Goal: Task Accomplishment & Management: Use online tool/utility

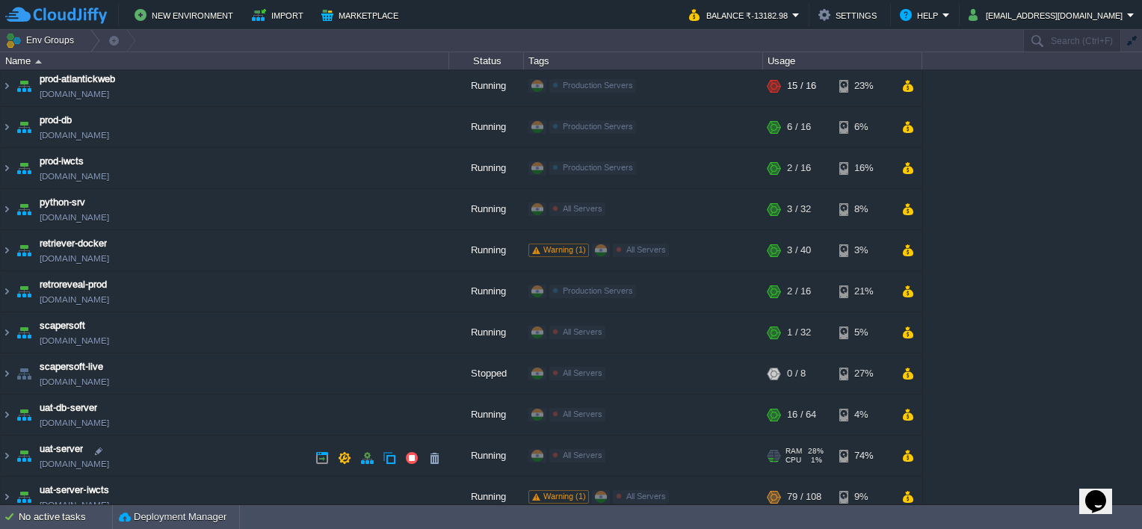
scroll to position [302, 0]
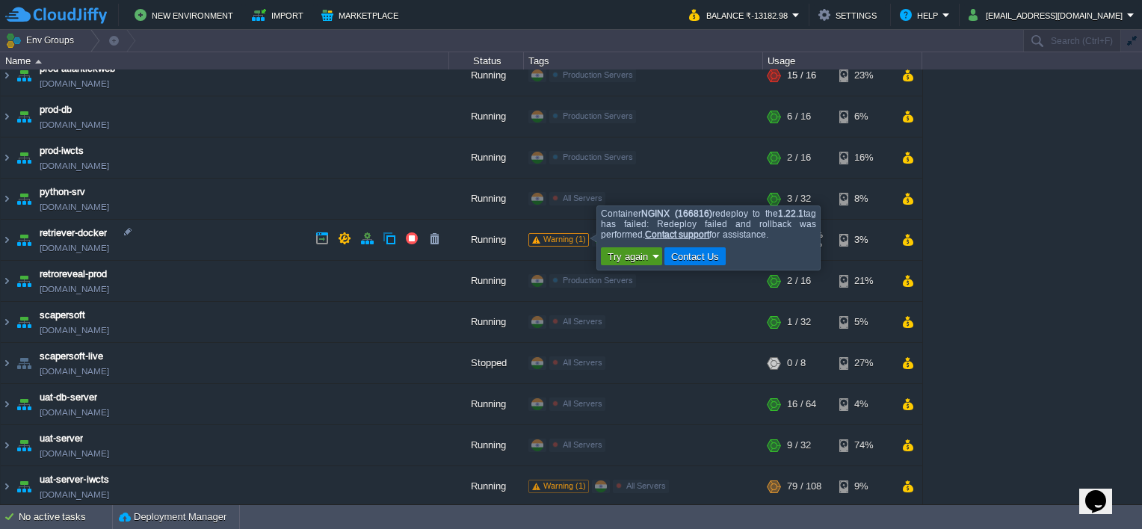
click at [632, 253] on button "Try again" at bounding box center [627, 256] width 49 height 13
click at [659, 283] on span "Redeploy Container (166816)" at bounding box center [684, 279] width 124 height 11
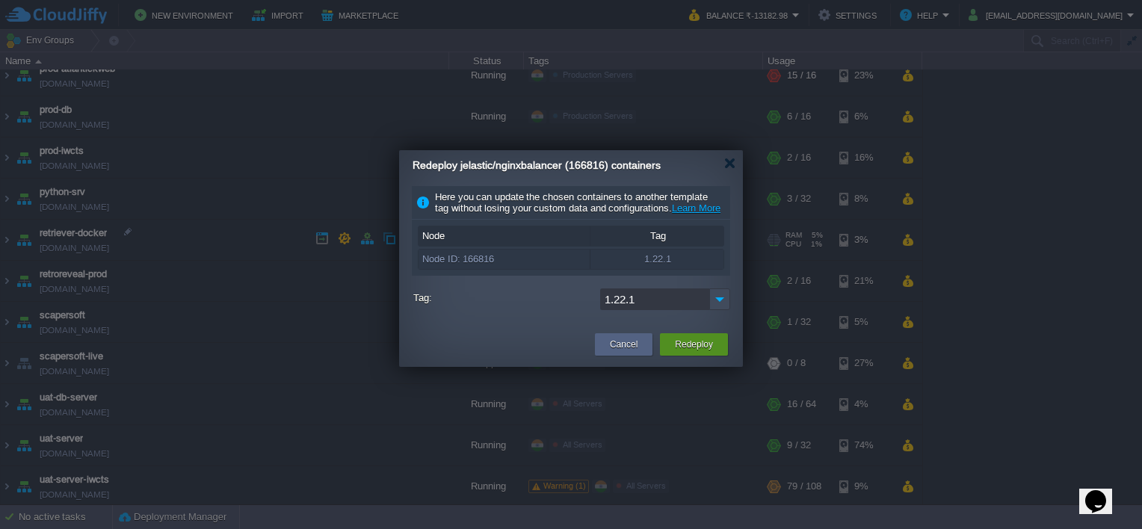
click at [686, 350] on button "Redeploy" at bounding box center [694, 344] width 38 height 15
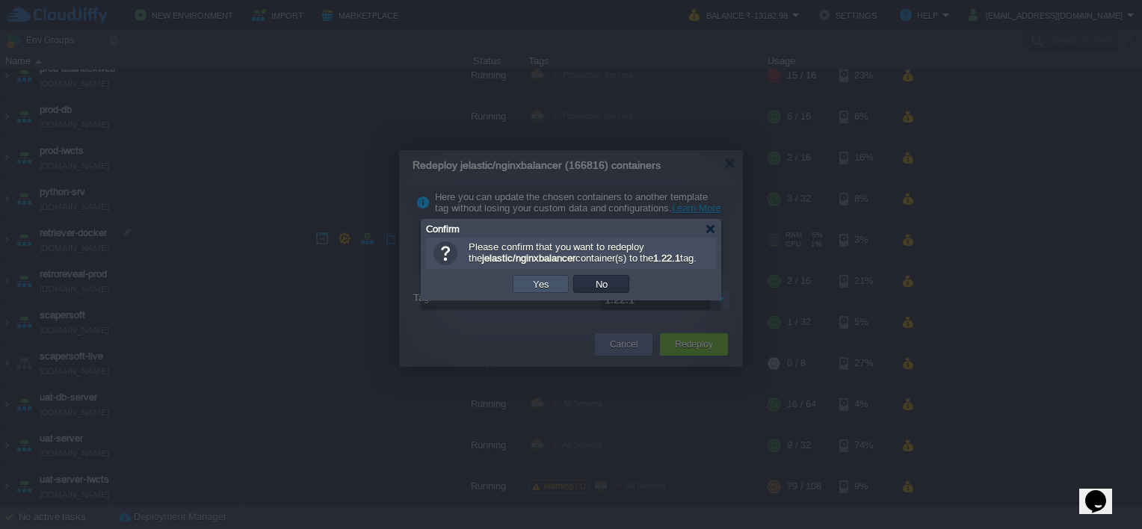
click at [552, 291] on button "Yes" at bounding box center [541, 283] width 25 height 13
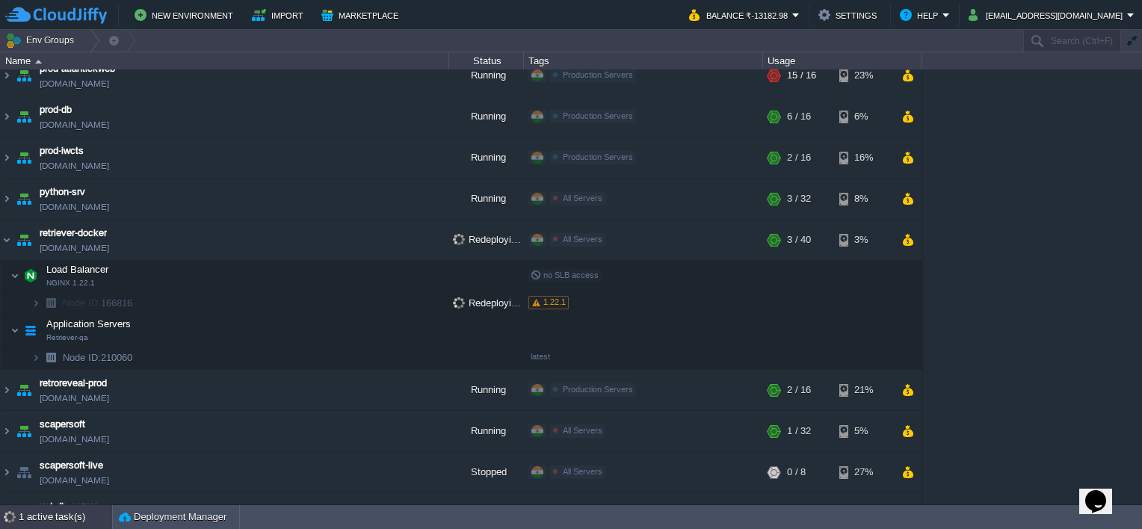
click at [30, 514] on div "1 active task(s)" at bounding box center [65, 517] width 93 height 24
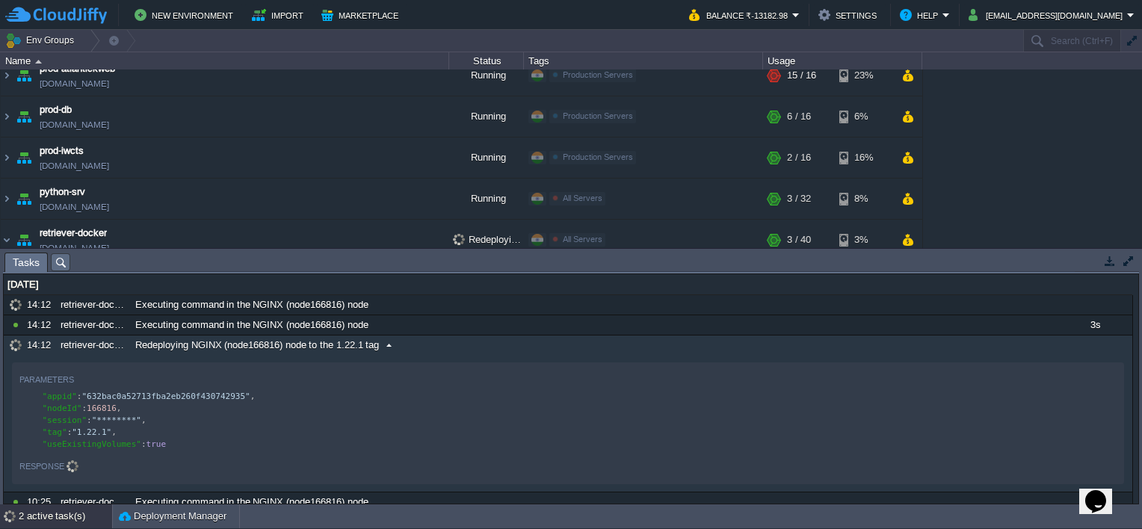
click at [154, 326] on div "10798545 14:12 retriever-docker Executing command in the NGINX (node166816) nod…" at bounding box center [568, 484] width 1129 height 379
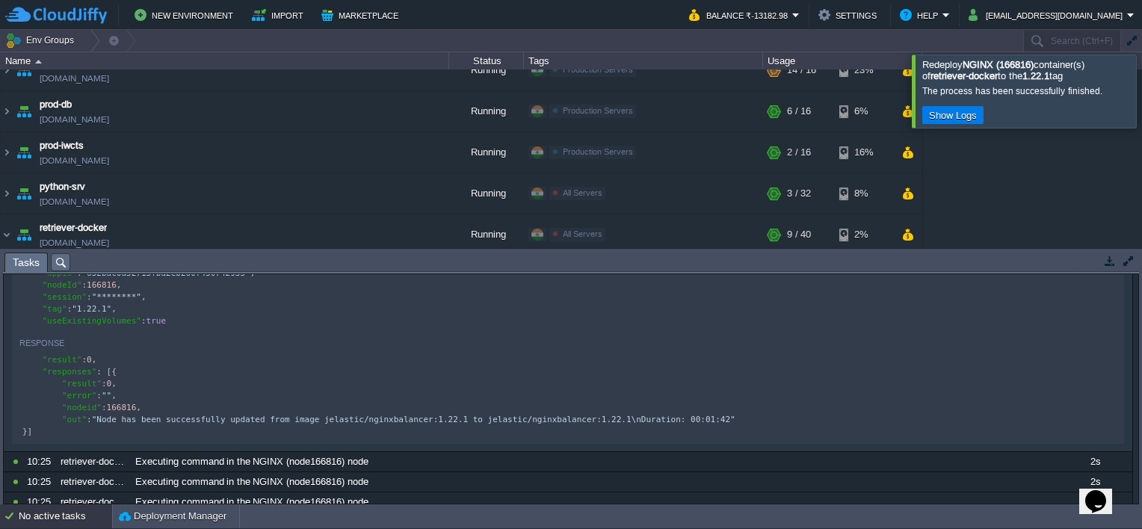
scroll to position [0, 0]
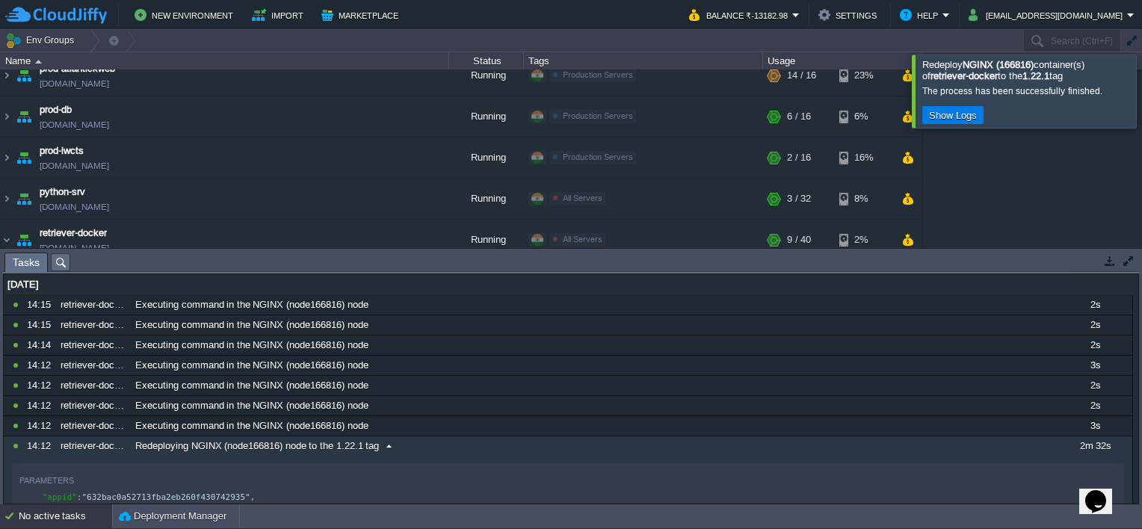
click at [1112, 262] on button "button" at bounding box center [1109, 260] width 13 height 13
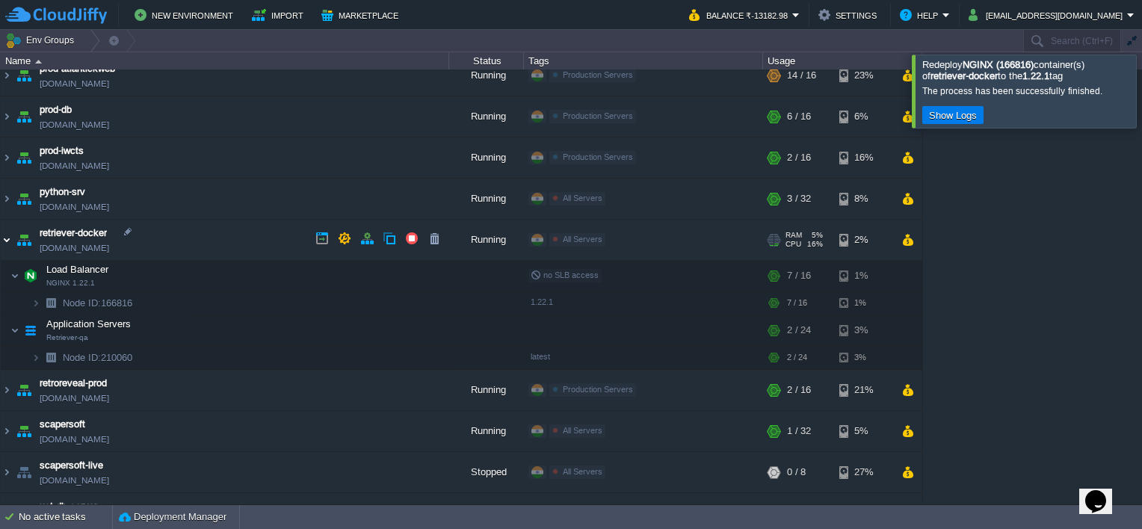
click at [6, 240] on img at bounding box center [7, 240] width 12 height 40
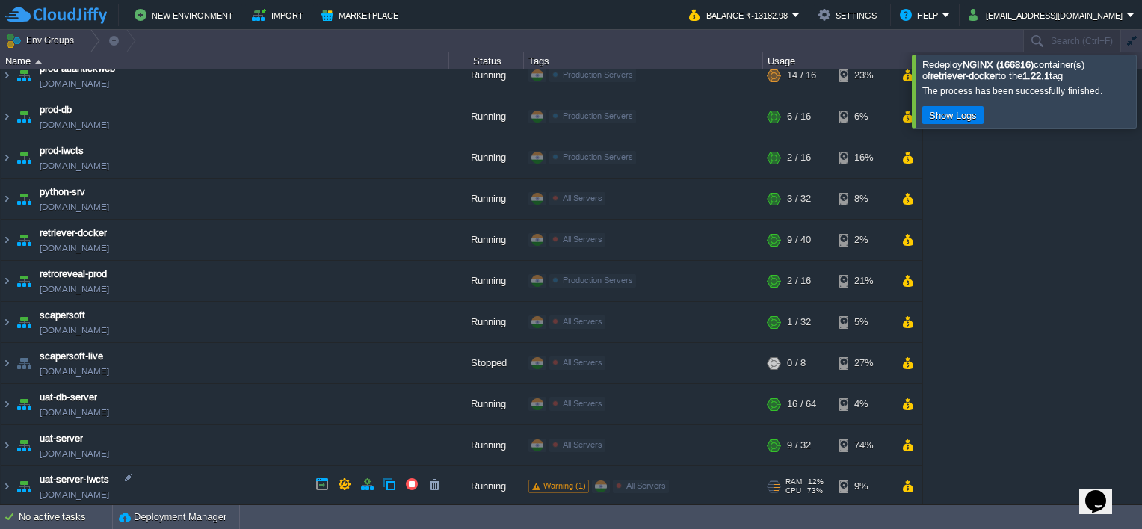
click at [553, 487] on span "Warning (1)" at bounding box center [564, 485] width 43 height 9
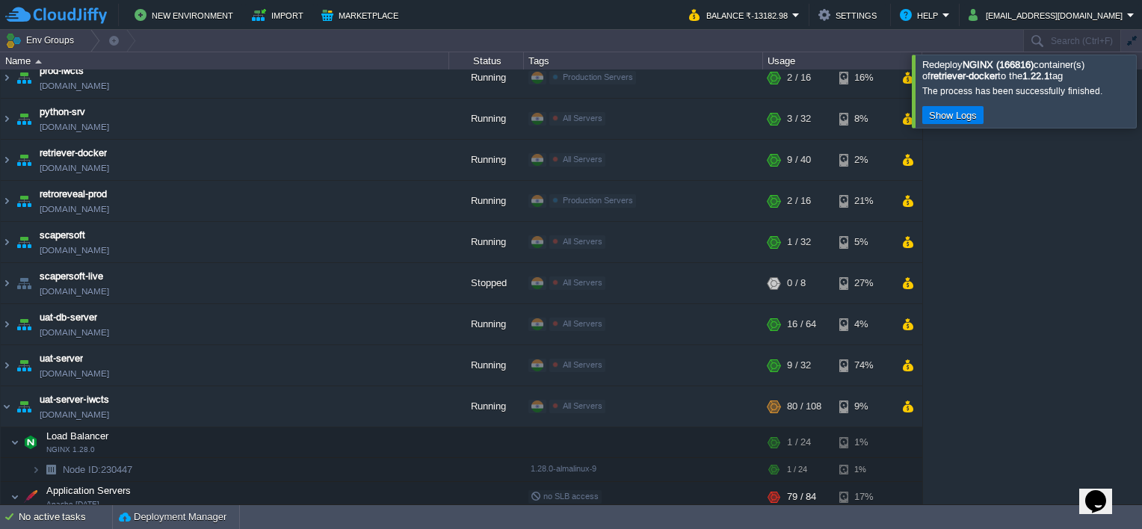
scroll to position [434, 0]
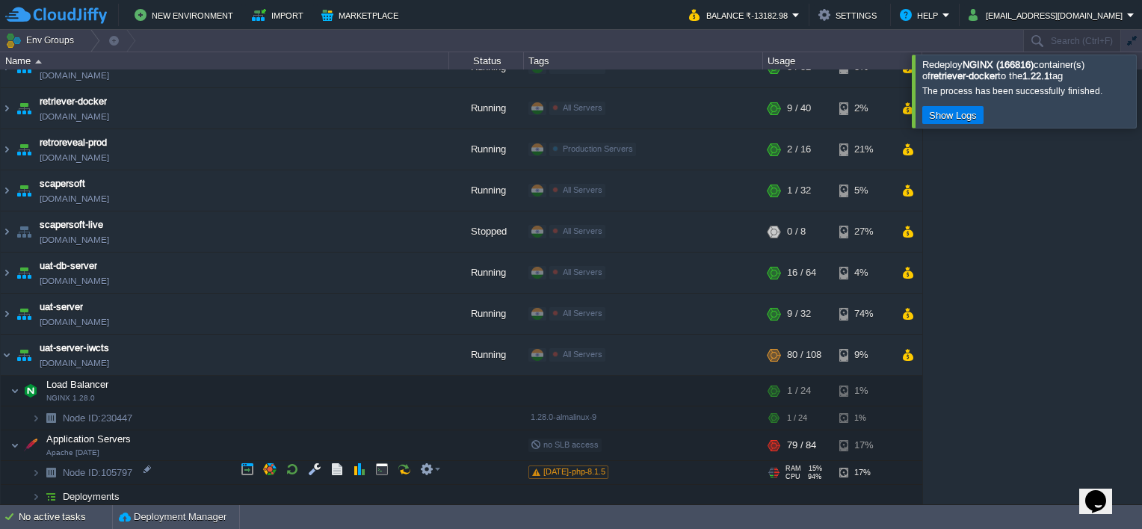
click at [569, 467] on span "[DATE]-php-8.1.5" at bounding box center [574, 471] width 62 height 9
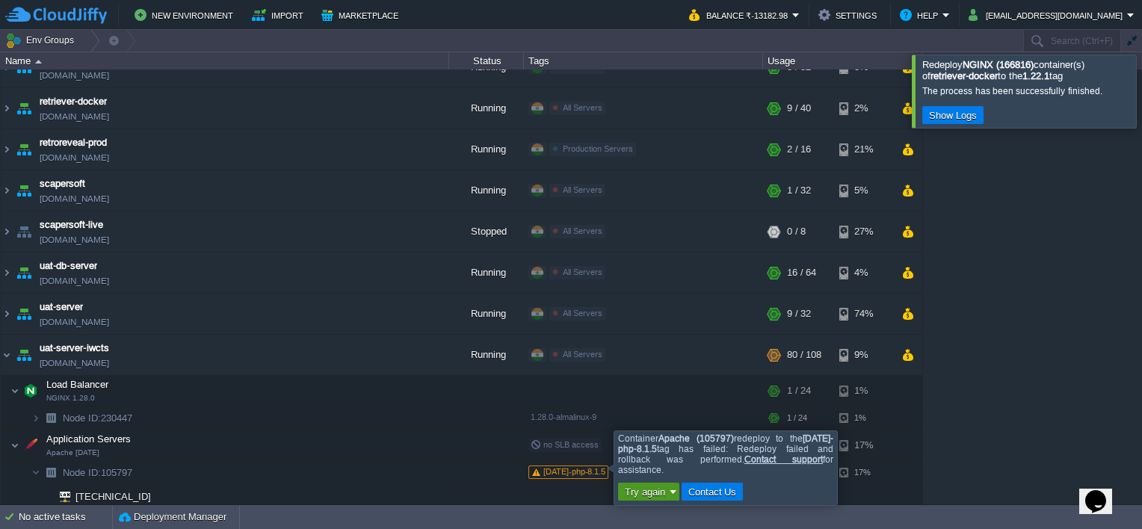
click at [652, 496] on button "Try again" at bounding box center [644, 491] width 49 height 13
click at [685, 514] on span "Redeploy Container (105797)" at bounding box center [701, 514] width 124 height 11
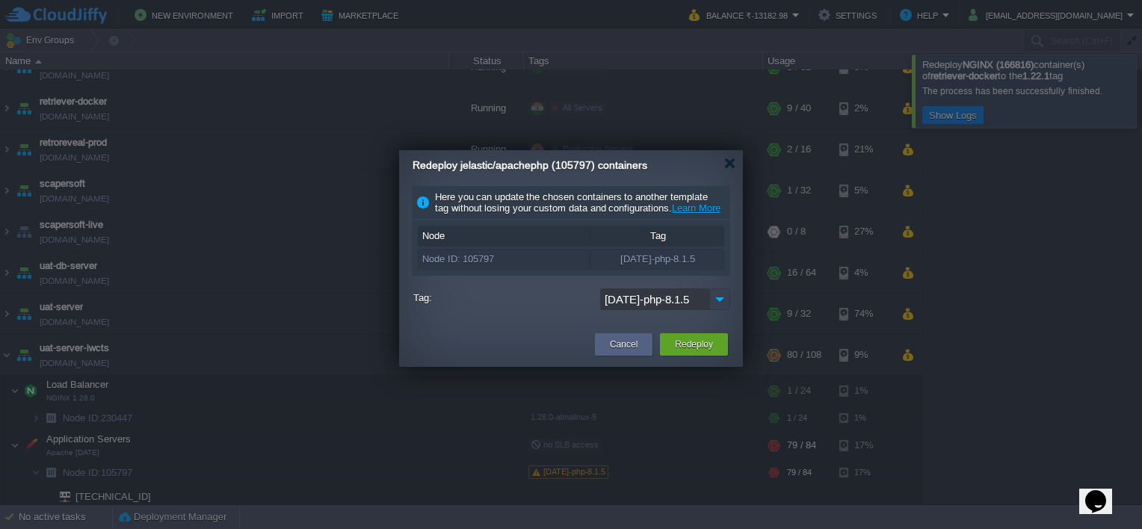
click at [721, 309] on img at bounding box center [719, 300] width 21 height 22
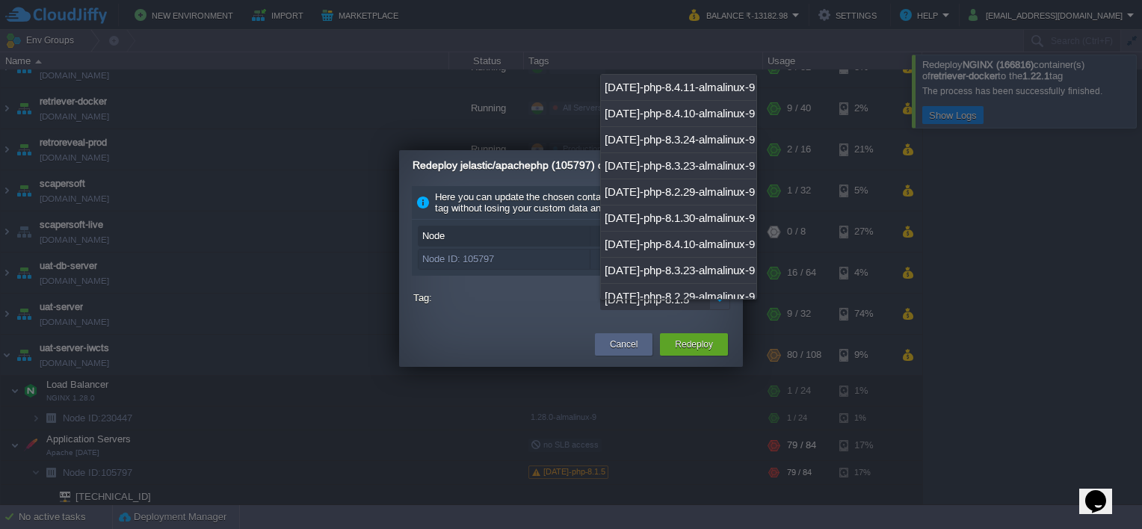
scroll to position [867, 0]
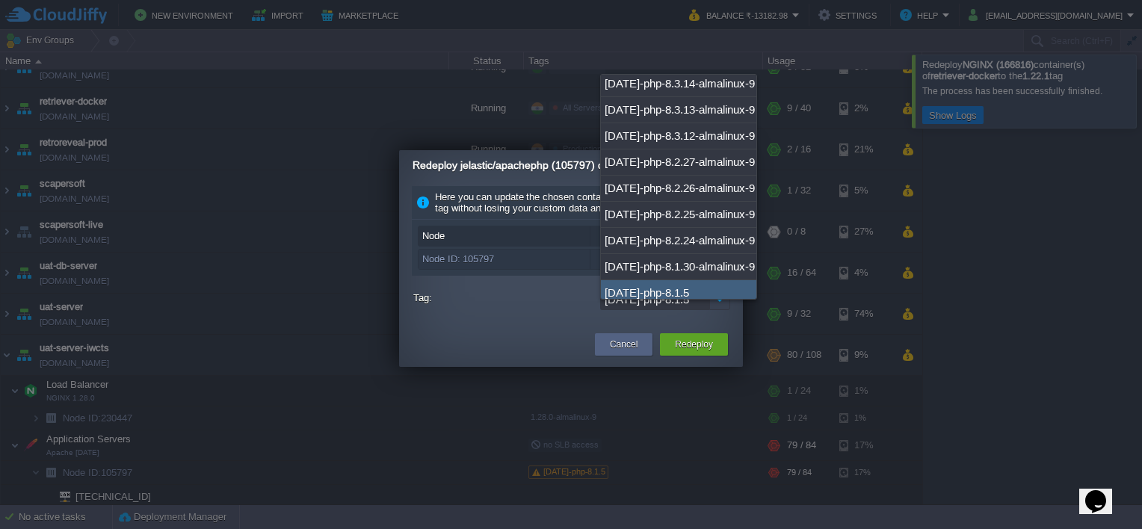
click at [721, 309] on img at bounding box center [719, 300] width 21 height 22
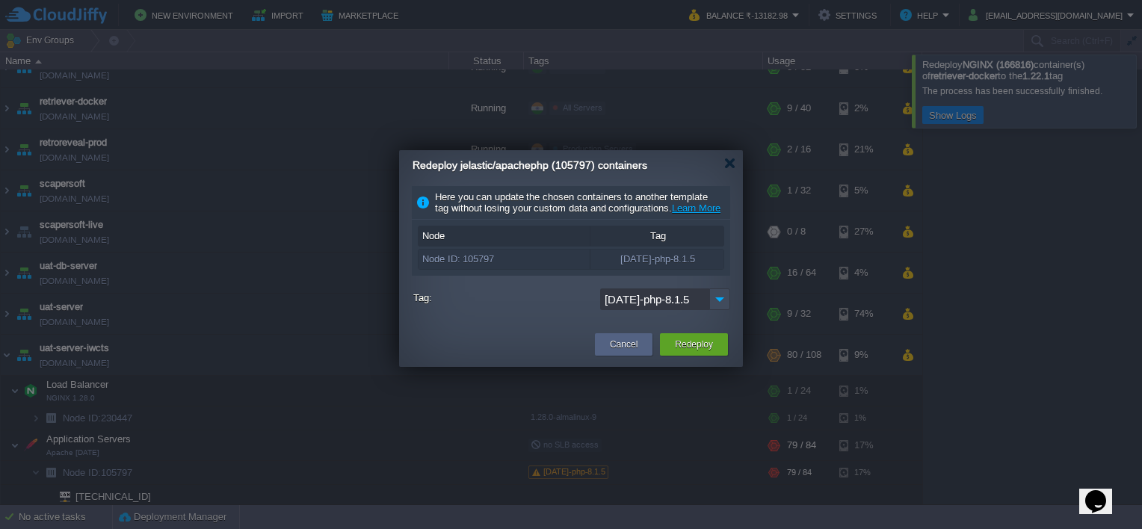
click at [572, 314] on div "[DATE]-php-8.1.5" at bounding box center [571, 301] width 317 height 25
click at [719, 309] on img at bounding box center [719, 300] width 21 height 22
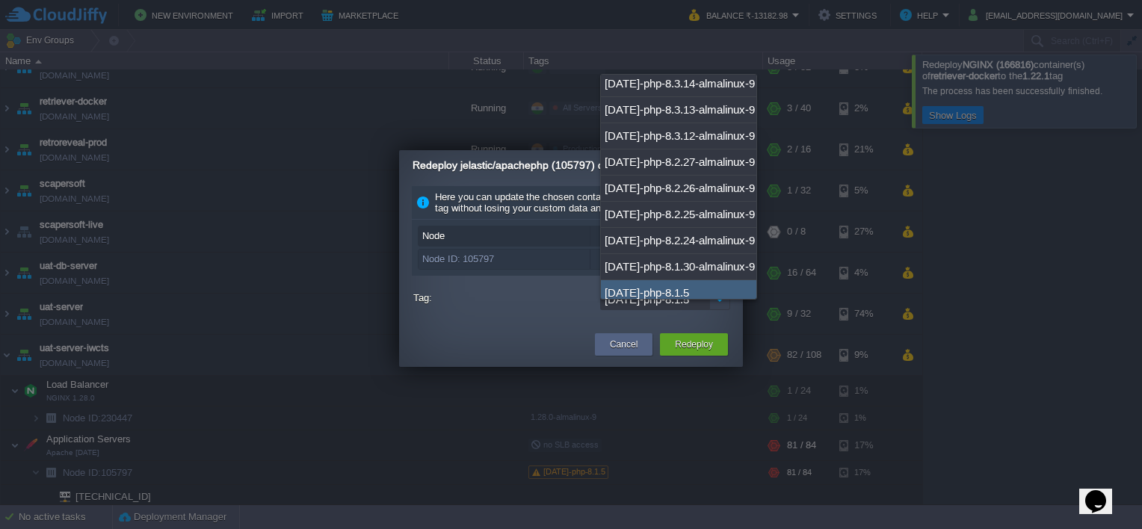
click at [720, 309] on img at bounding box center [719, 300] width 21 height 22
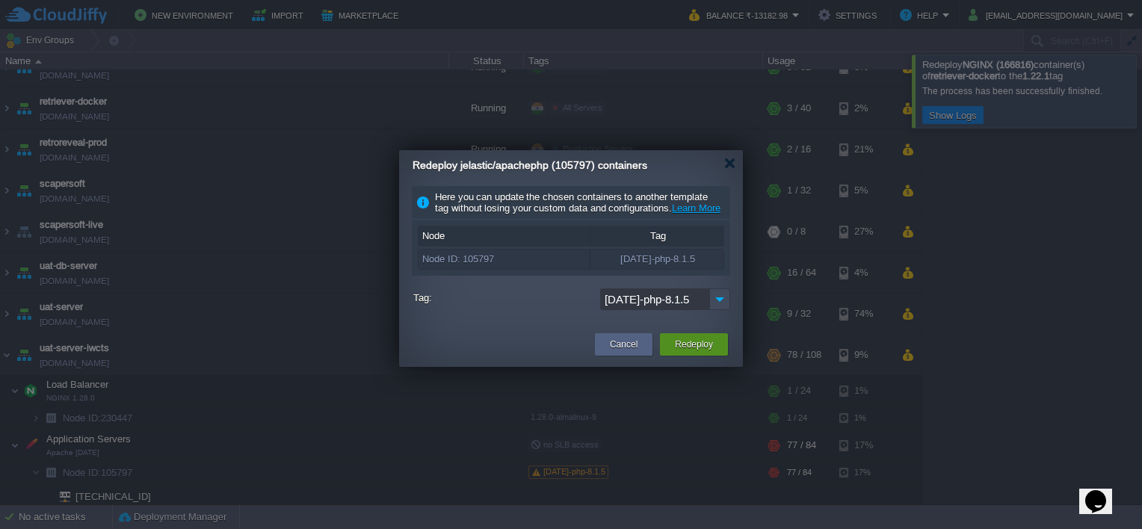
click at [691, 352] on button "Redeploy" at bounding box center [694, 344] width 38 height 15
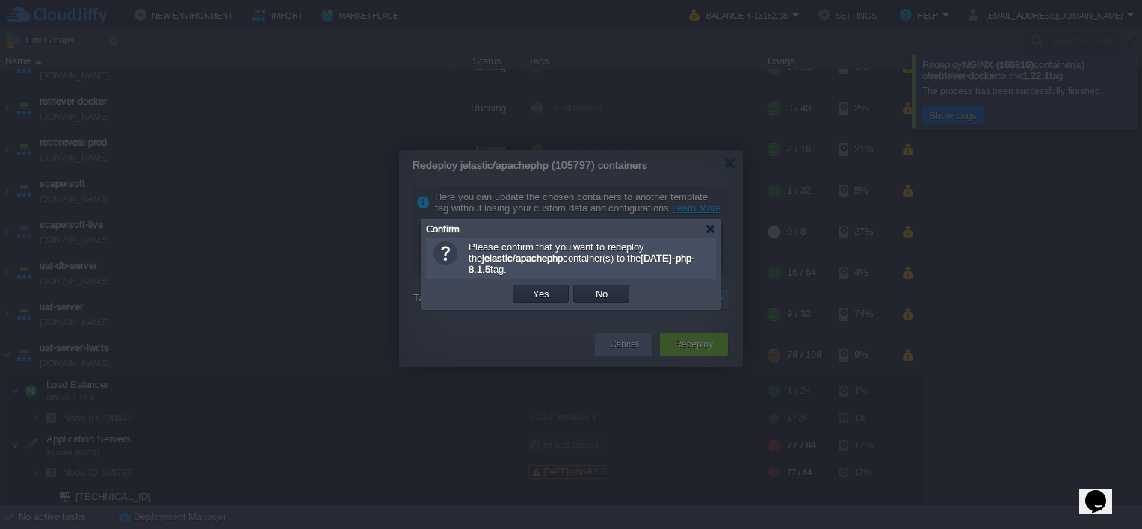
click at [541, 304] on td "Yes" at bounding box center [541, 294] width 61 height 22
click at [543, 295] on button "Yes" at bounding box center [541, 293] width 25 height 13
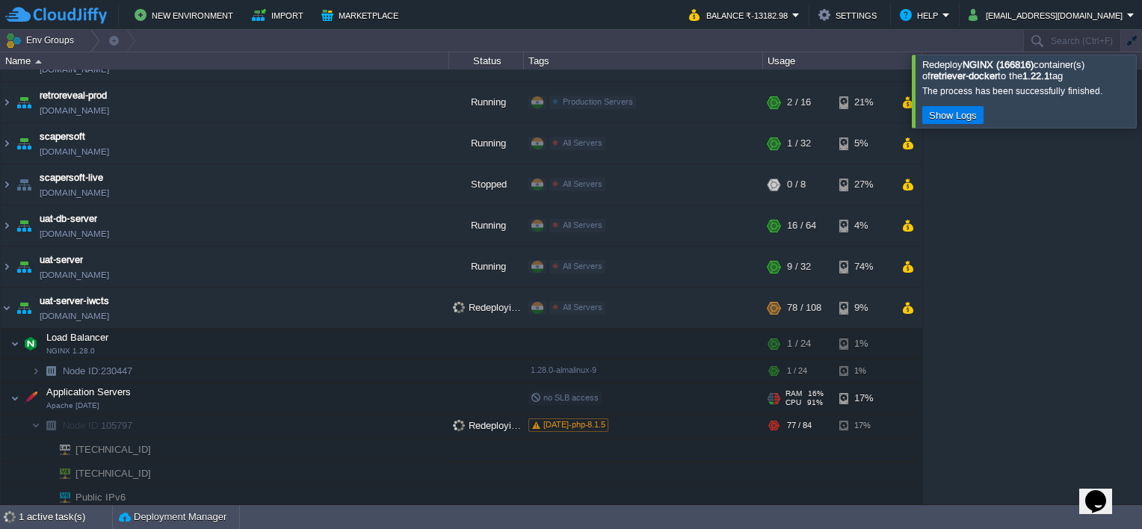
scroll to position [505, 0]
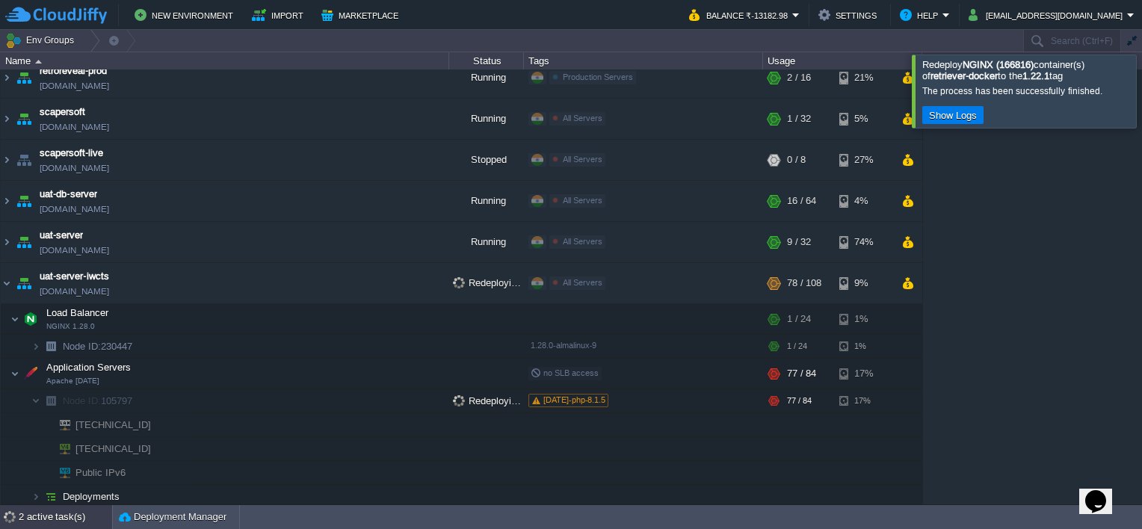
click at [65, 508] on div "2 active task(s)" at bounding box center [65, 517] width 93 height 24
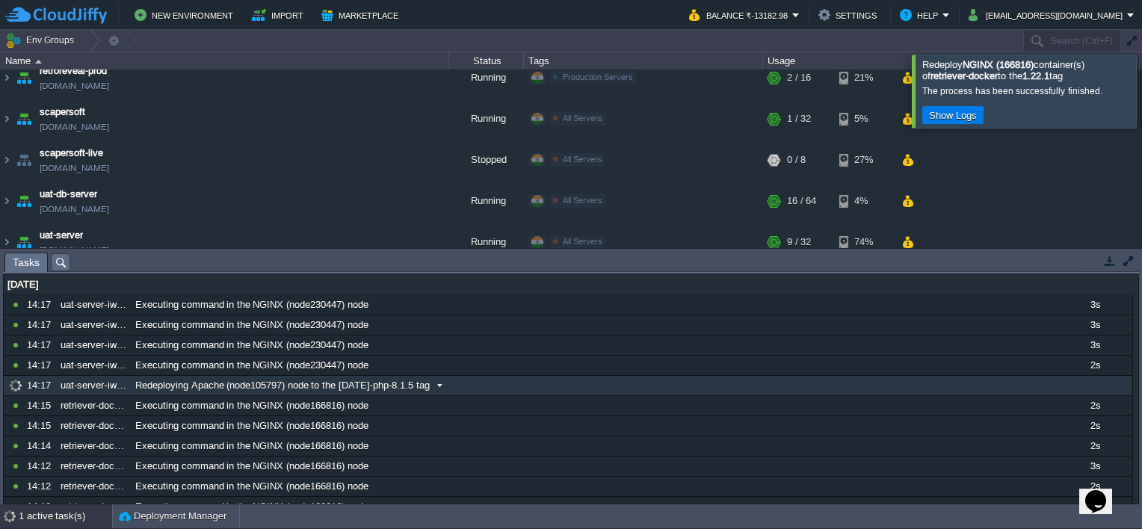
click at [583, 390] on div "Redeploying Apache (node105797) node to the [DATE]-php-8.1.5 tag" at bounding box center [595, 385] width 926 height 19
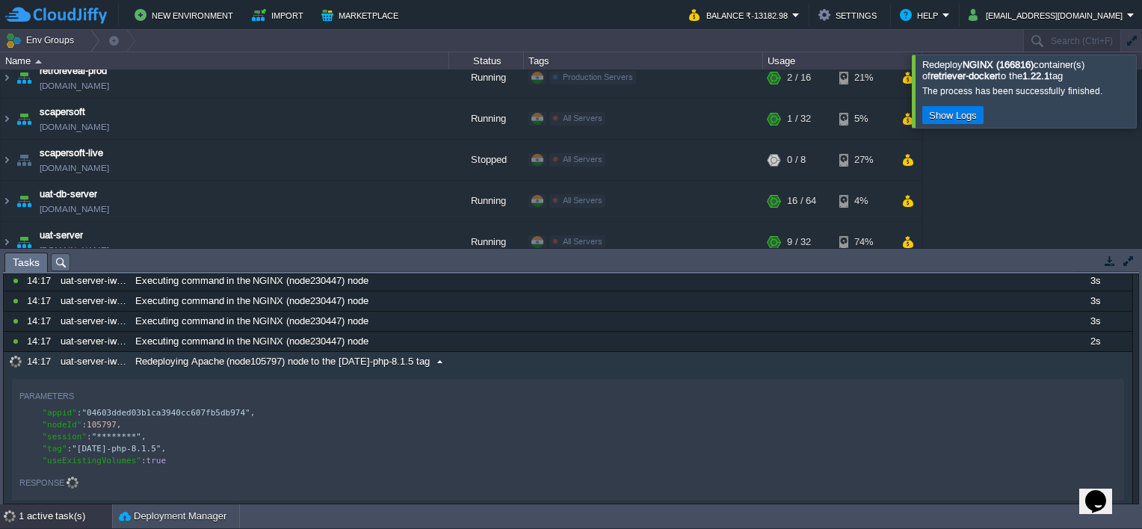
scroll to position [0, 0]
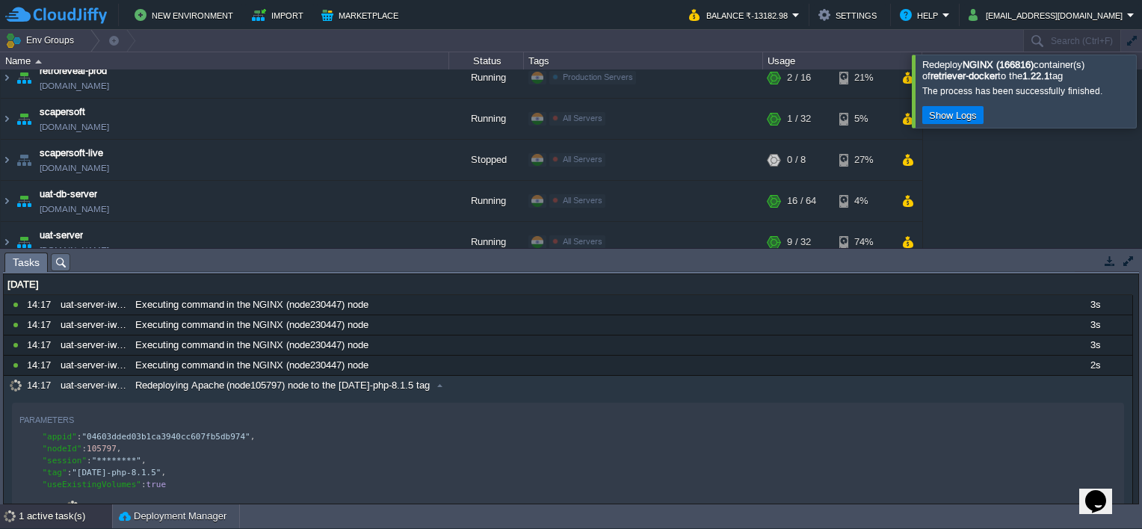
click at [1142, 86] on div at bounding box center [1160, 91] width 0 height 73
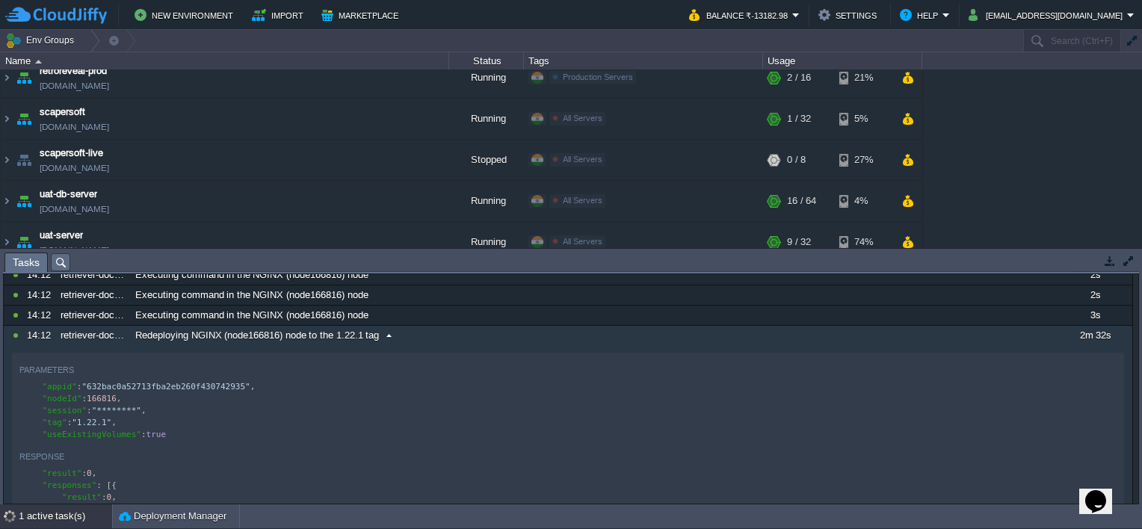
scroll to position [299, 0]
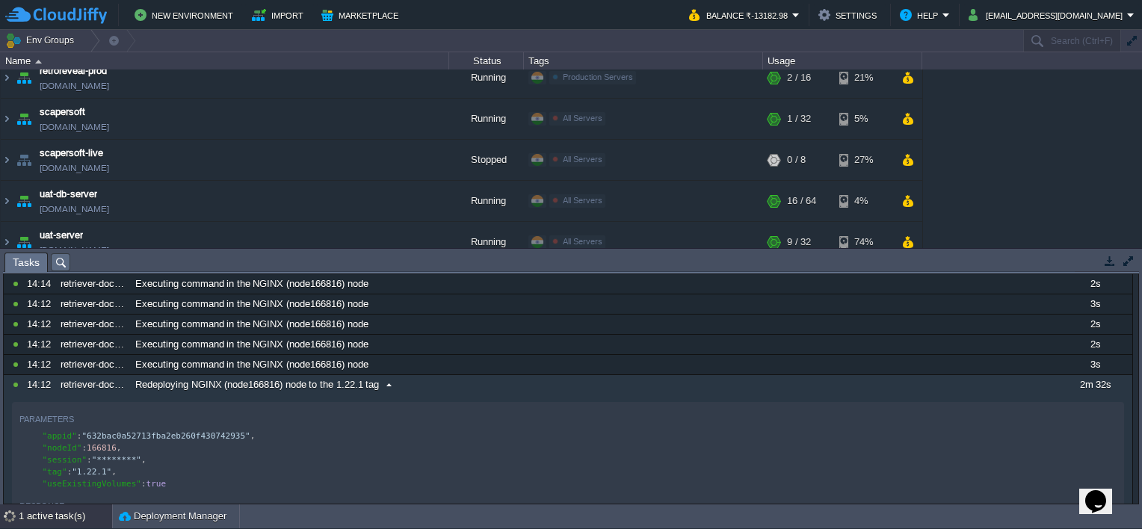
click at [384, 392] on span at bounding box center [389, 384] width 20 height 13
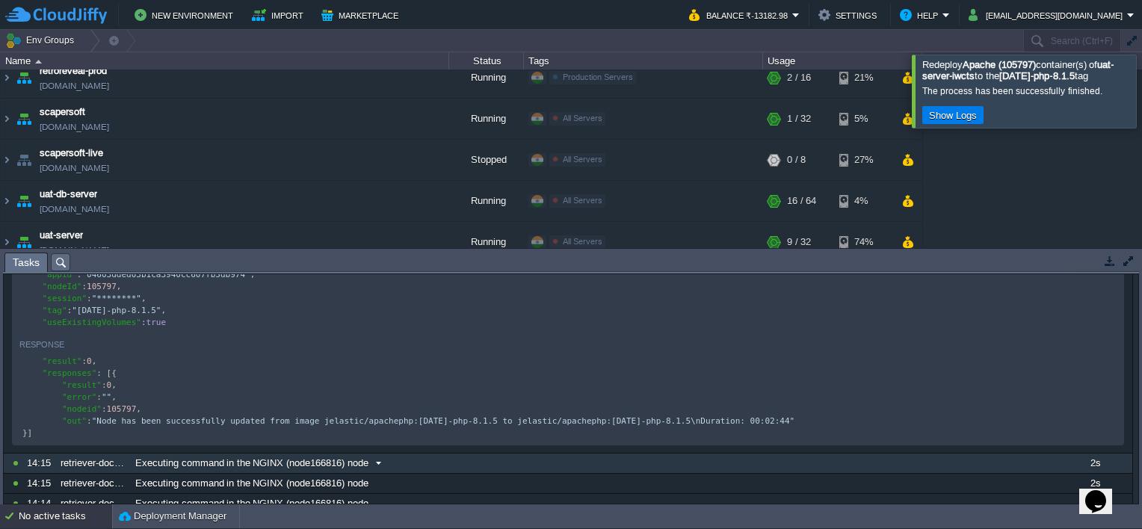
scroll to position [224, 0]
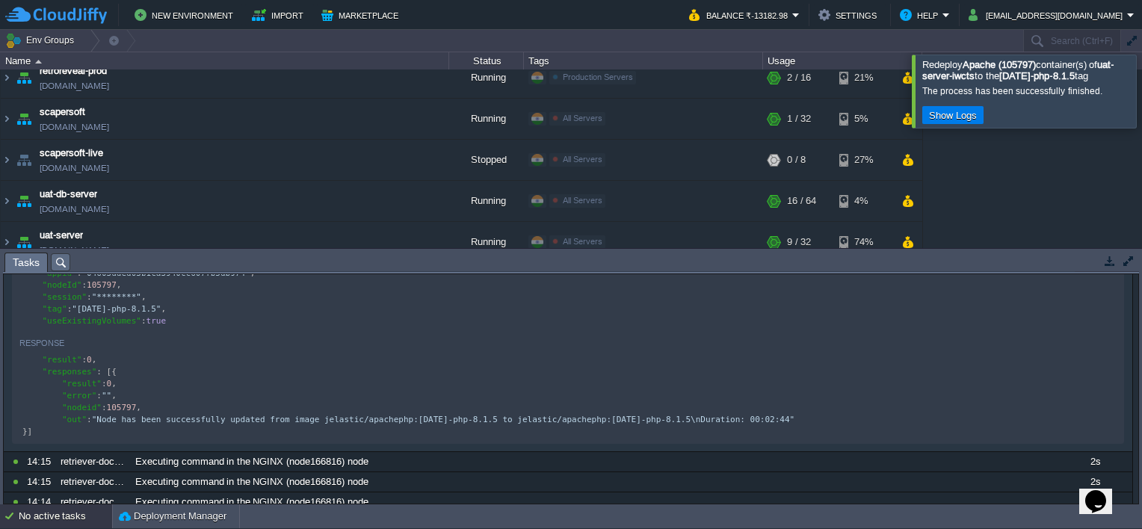
click at [1115, 261] on button "button" at bounding box center [1109, 260] width 13 height 13
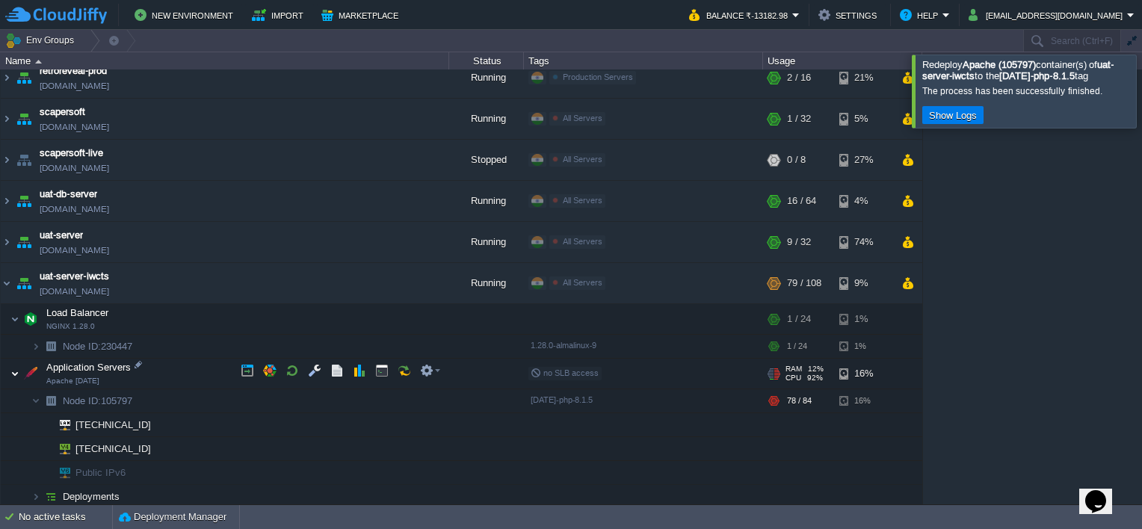
click at [10, 369] on img at bounding box center [14, 374] width 9 height 30
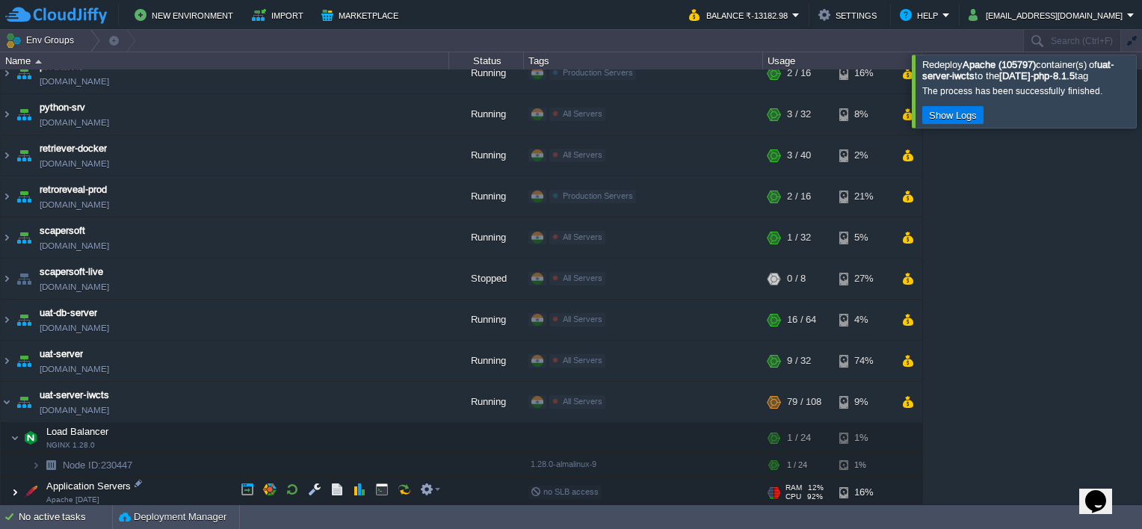
click at [14, 490] on img at bounding box center [14, 493] width 9 height 30
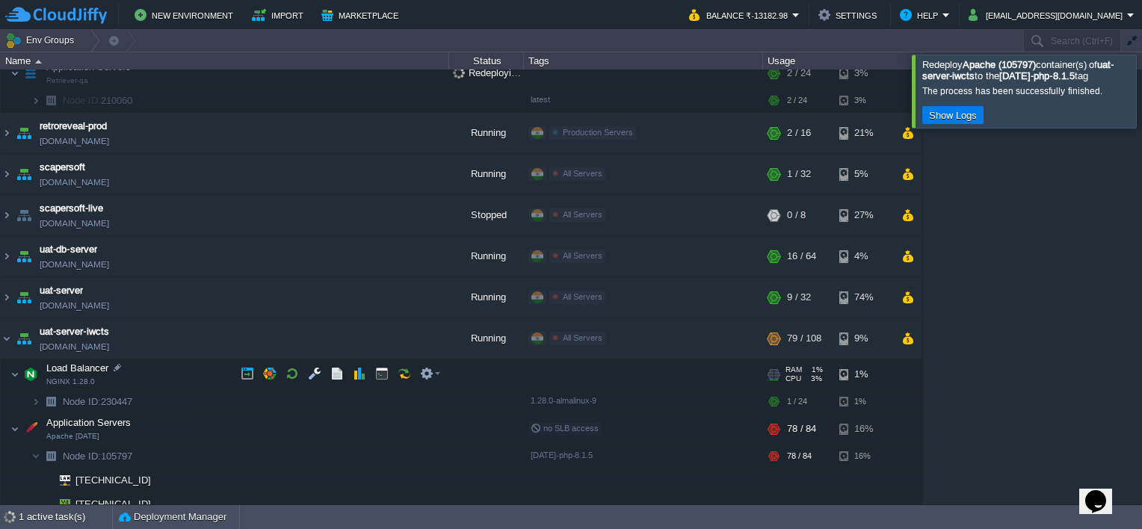
scroll to position [614, 0]
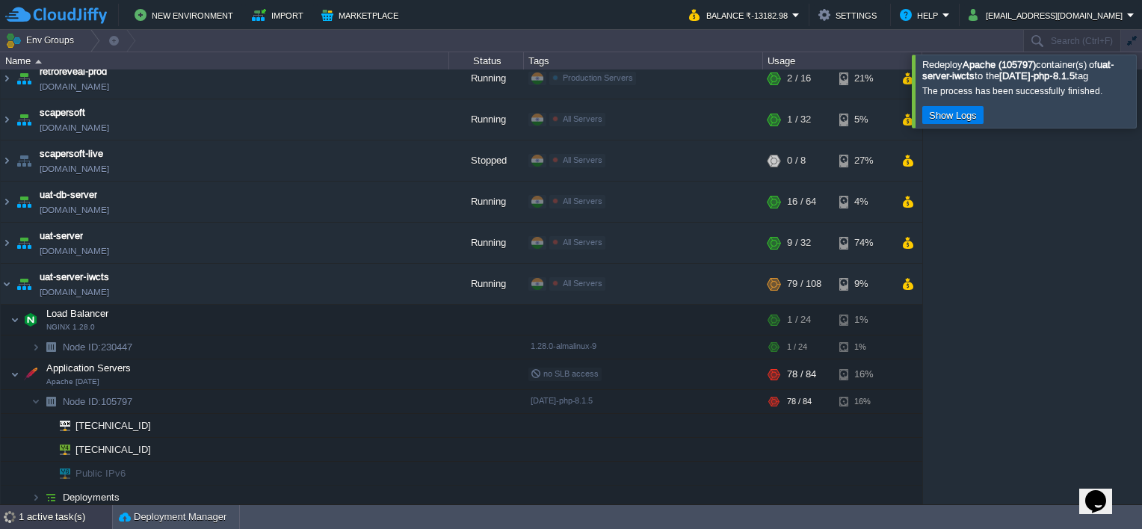
click at [33, 513] on div "1 active task(s)" at bounding box center [65, 517] width 93 height 24
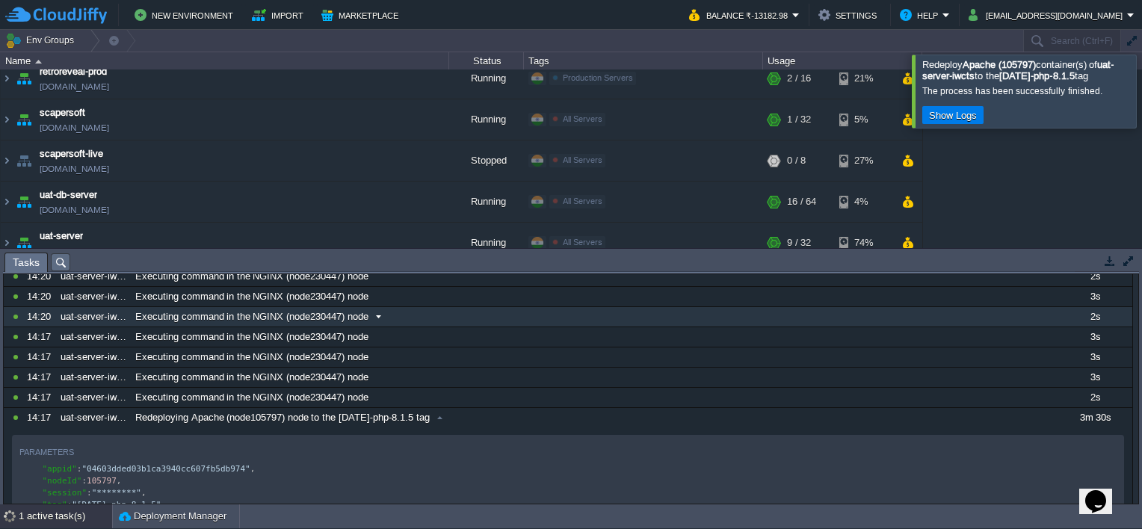
scroll to position [75, 0]
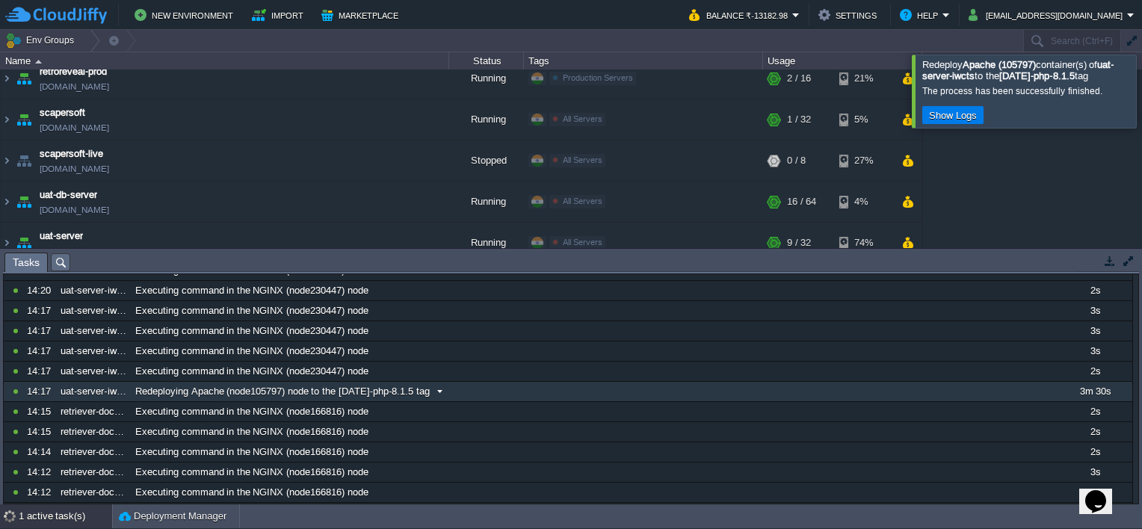
click at [407, 395] on span "Redeploying Apache (node105797) node to the [DATE]-php-8.1.5 tag" at bounding box center [282, 391] width 295 height 13
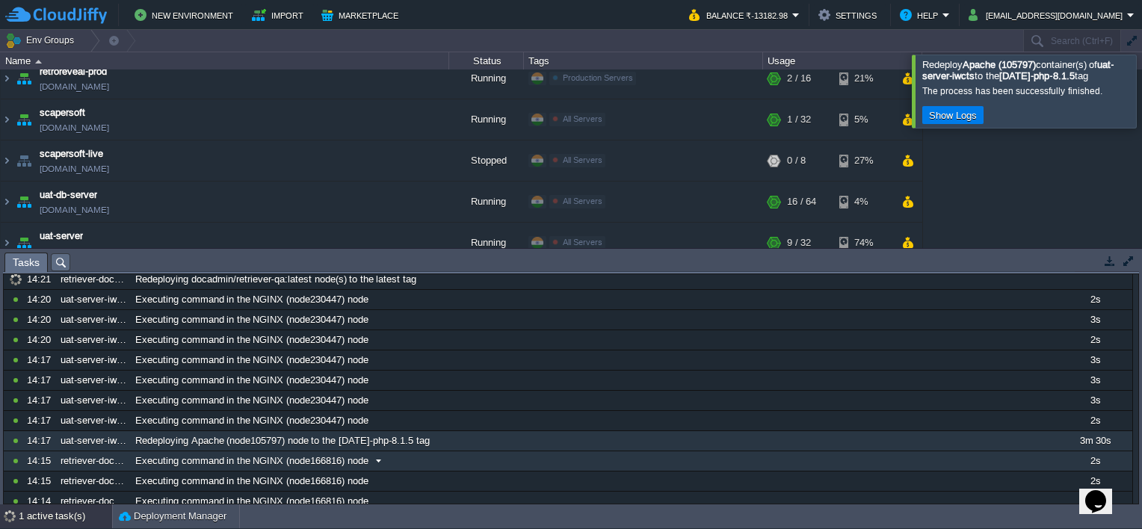
scroll to position [0, 0]
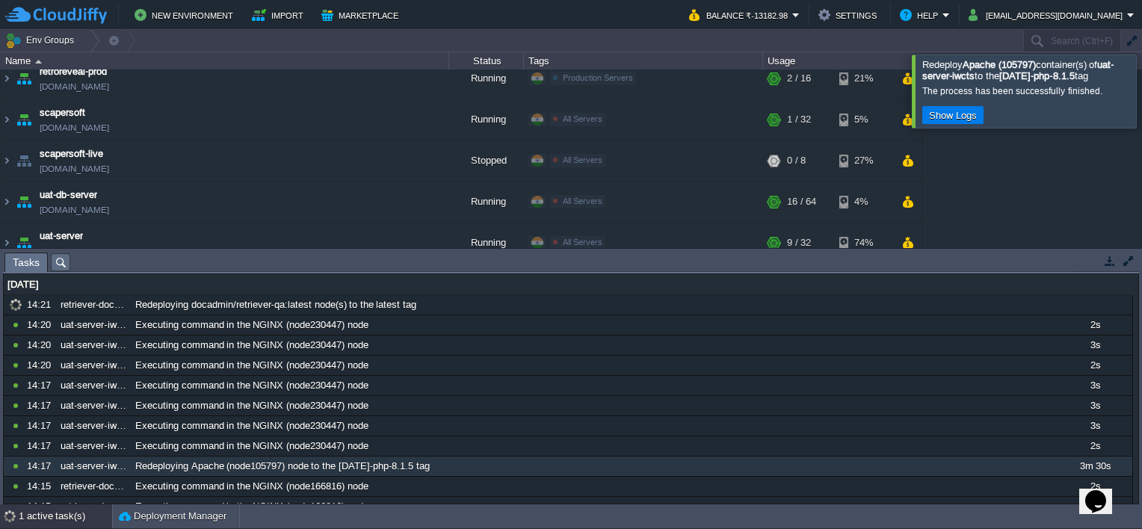
click at [1142, 94] on div at bounding box center [1160, 91] width 0 height 73
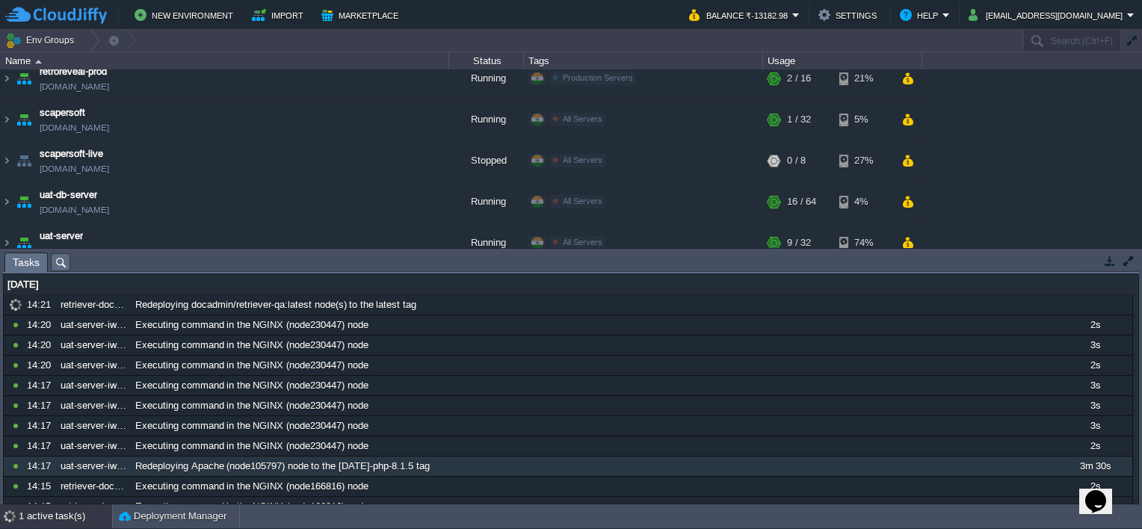
click at [1111, 263] on button "button" at bounding box center [1109, 260] width 13 height 13
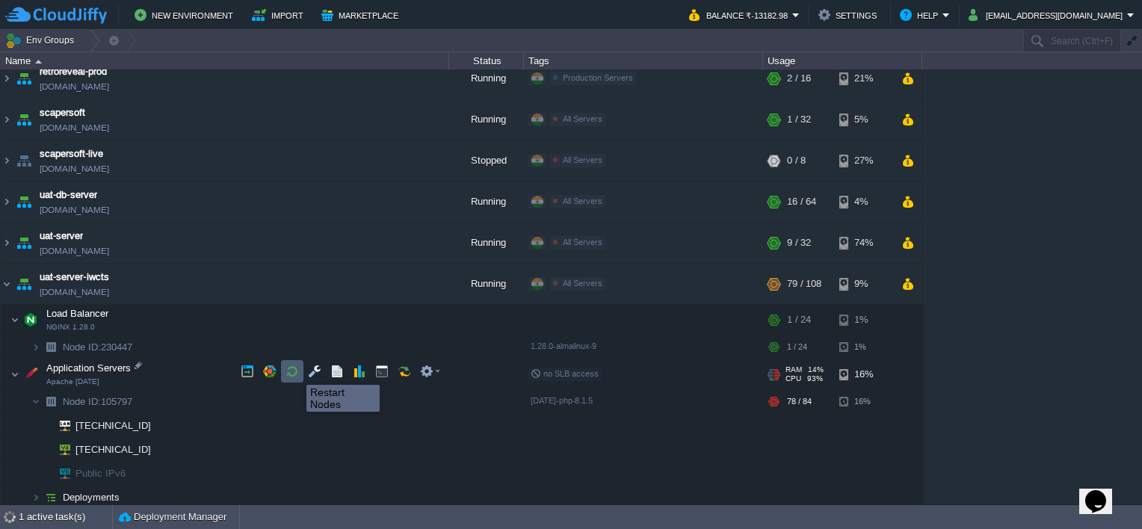
click at [295, 372] on button "button" at bounding box center [292, 371] width 13 height 13
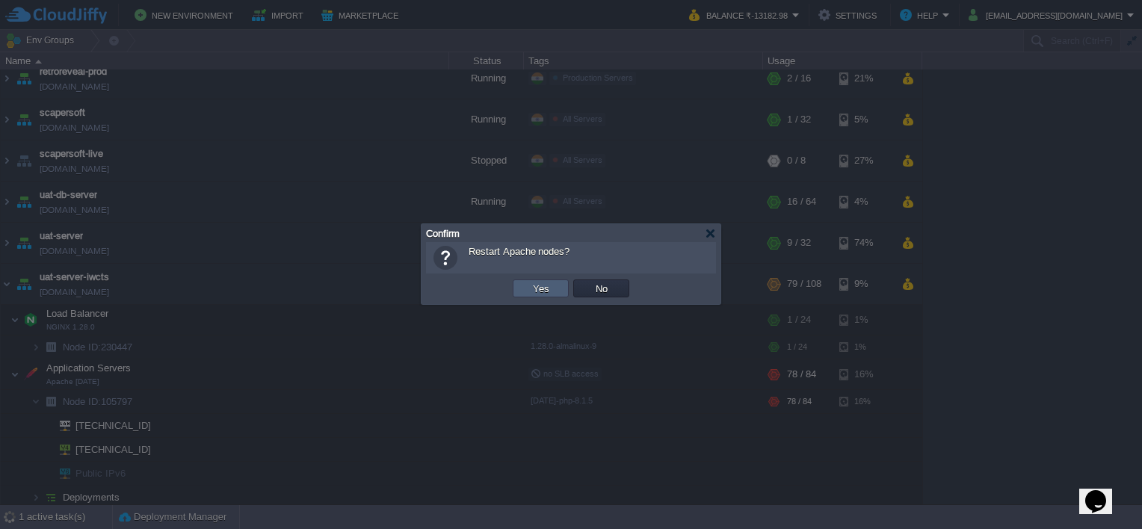
click at [555, 290] on td "Yes" at bounding box center [541, 289] width 56 height 18
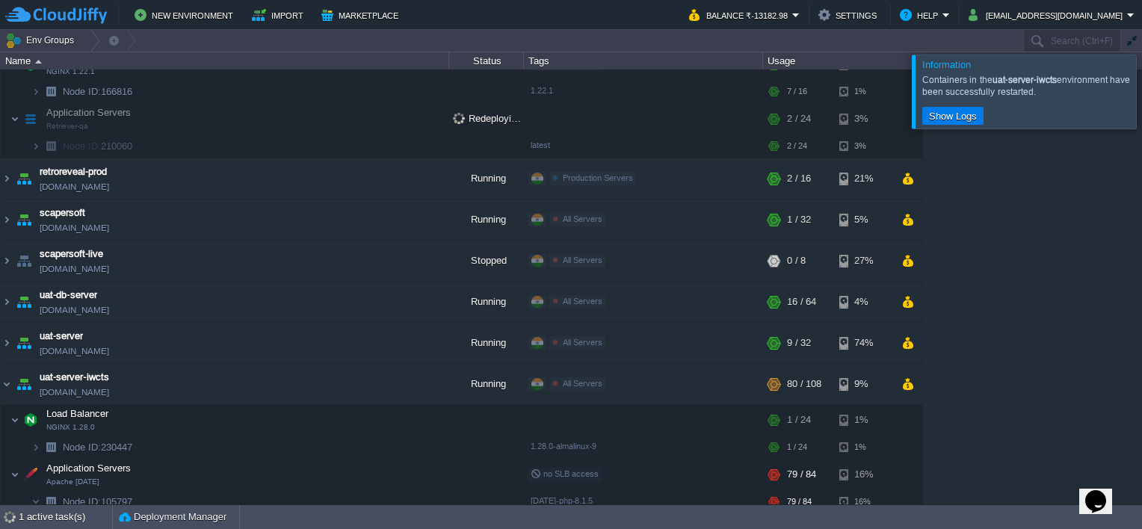
scroll to position [539, 0]
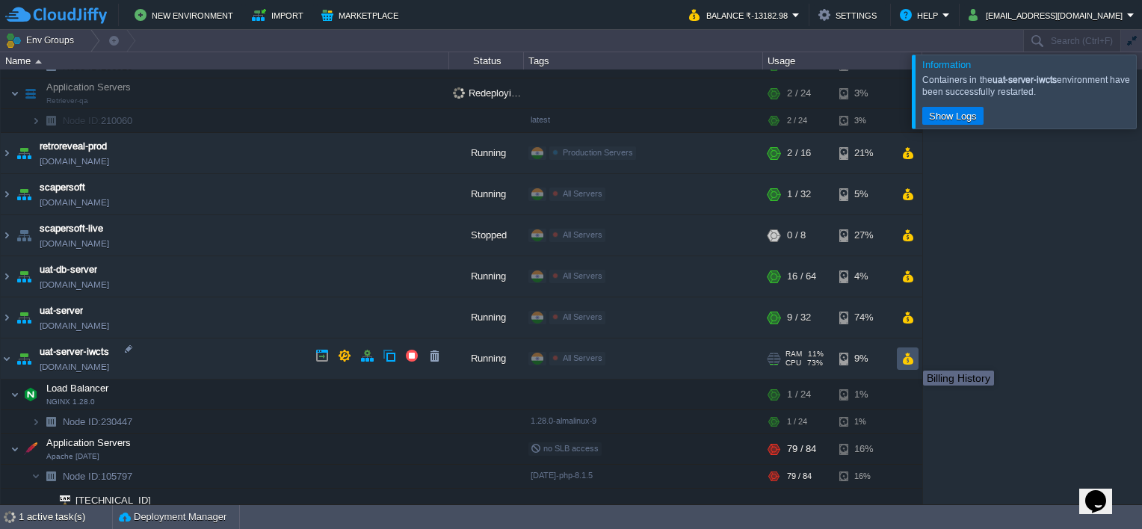
click at [912, 357] on button "button" at bounding box center [908, 358] width 13 height 13
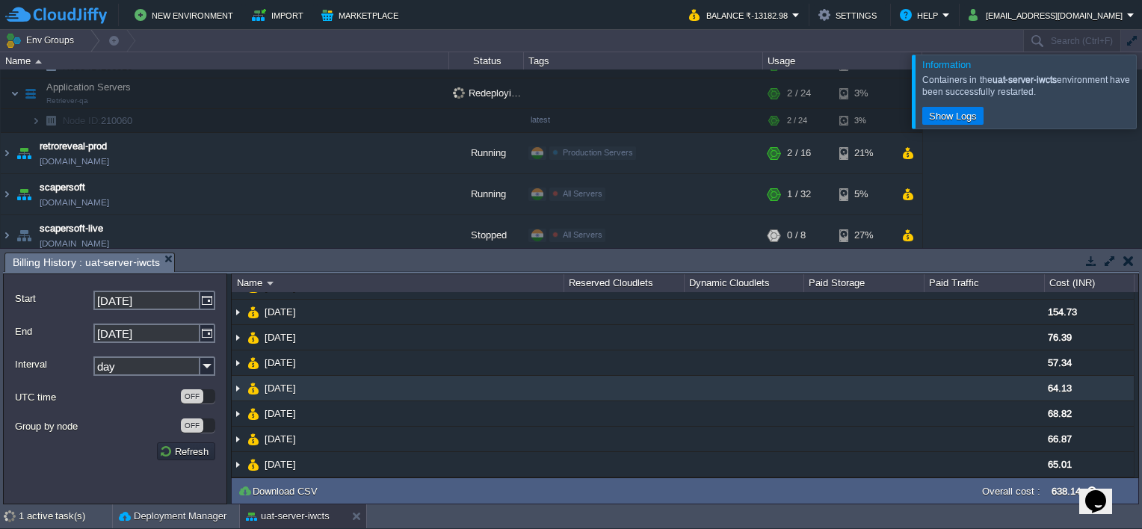
scroll to position [0, 0]
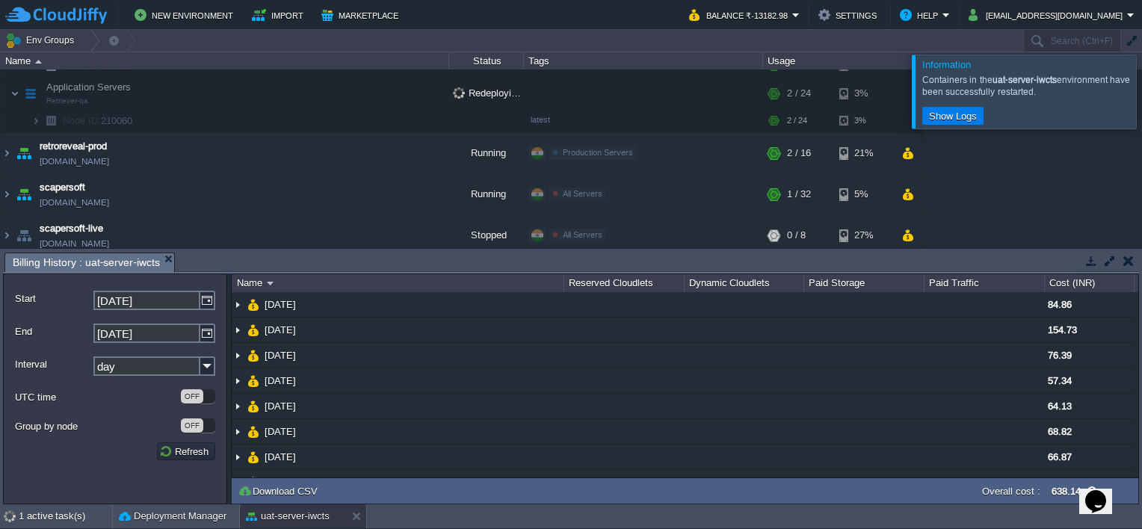
click at [1127, 266] on button "button" at bounding box center [1129, 260] width 10 height 13
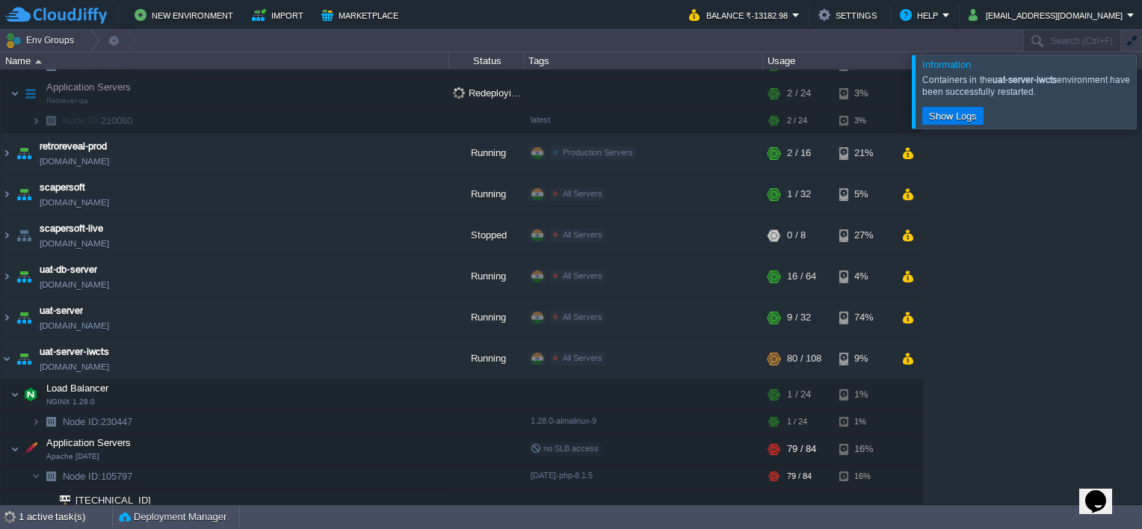
click at [1142, 83] on div at bounding box center [1160, 91] width 0 height 73
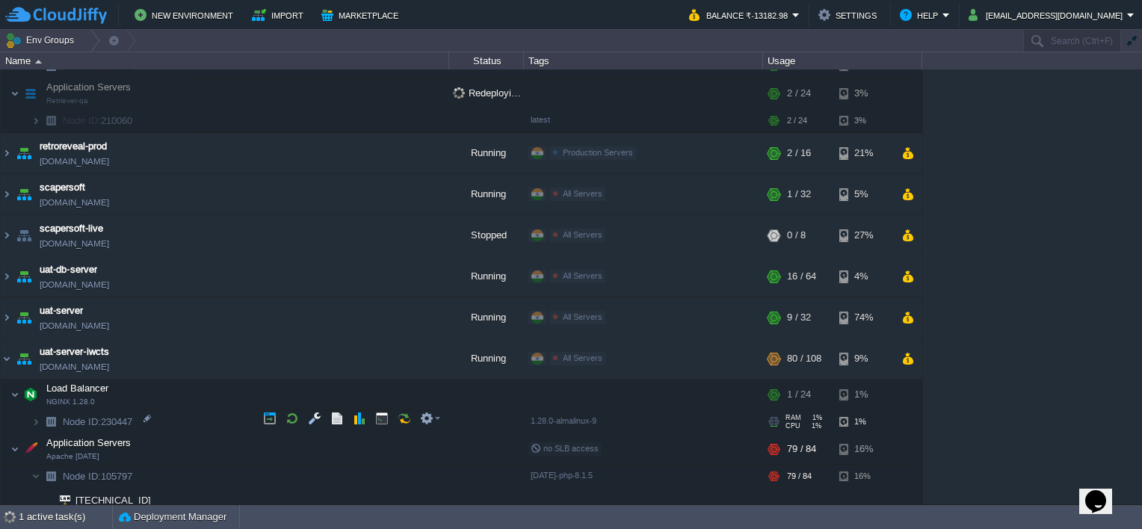
scroll to position [614, 0]
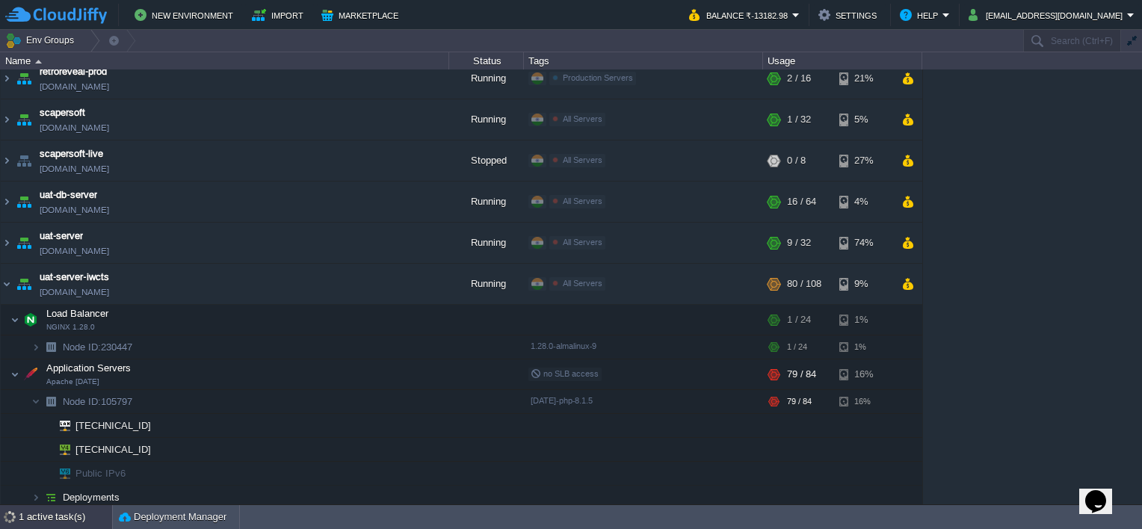
click at [78, 511] on div "1 active task(s)" at bounding box center [65, 517] width 93 height 24
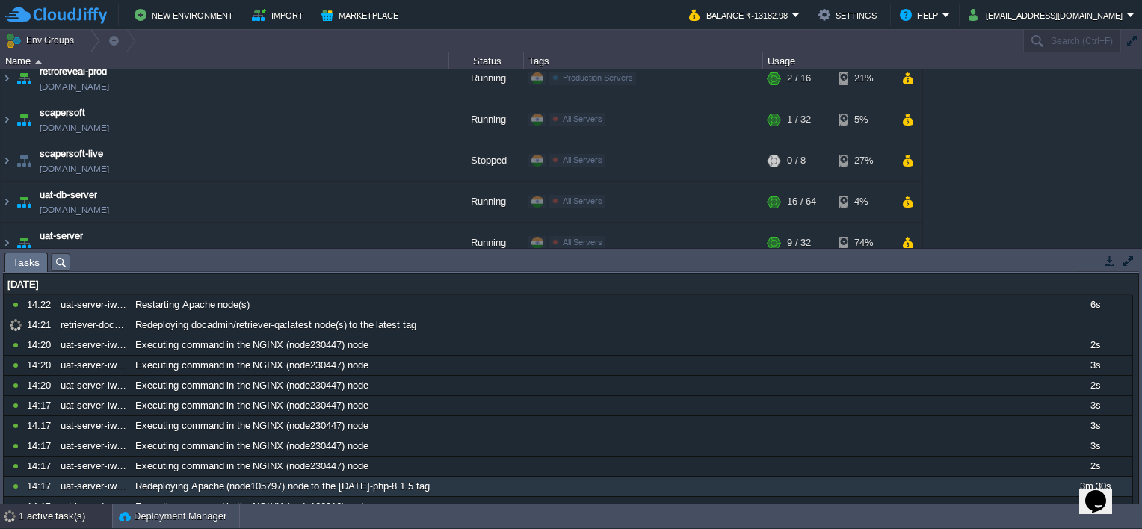
click at [1112, 257] on button "button" at bounding box center [1109, 260] width 13 height 13
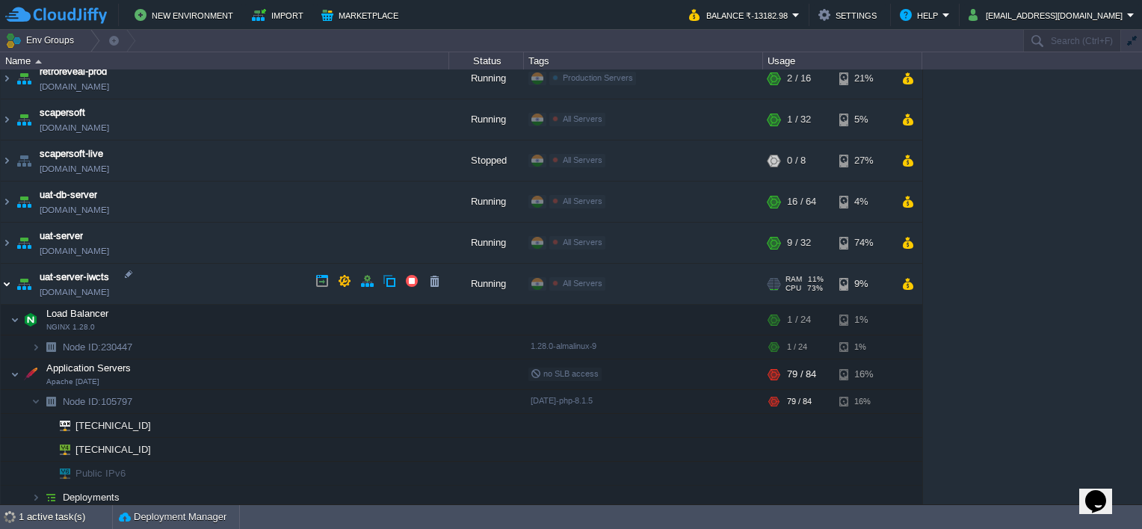
click at [7, 285] on img at bounding box center [7, 284] width 12 height 40
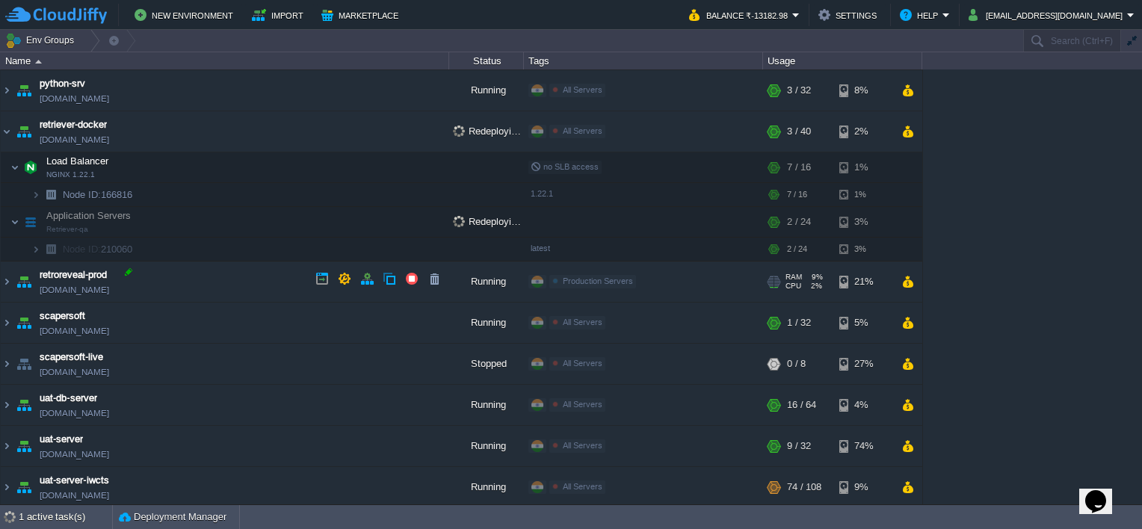
scroll to position [336, 0]
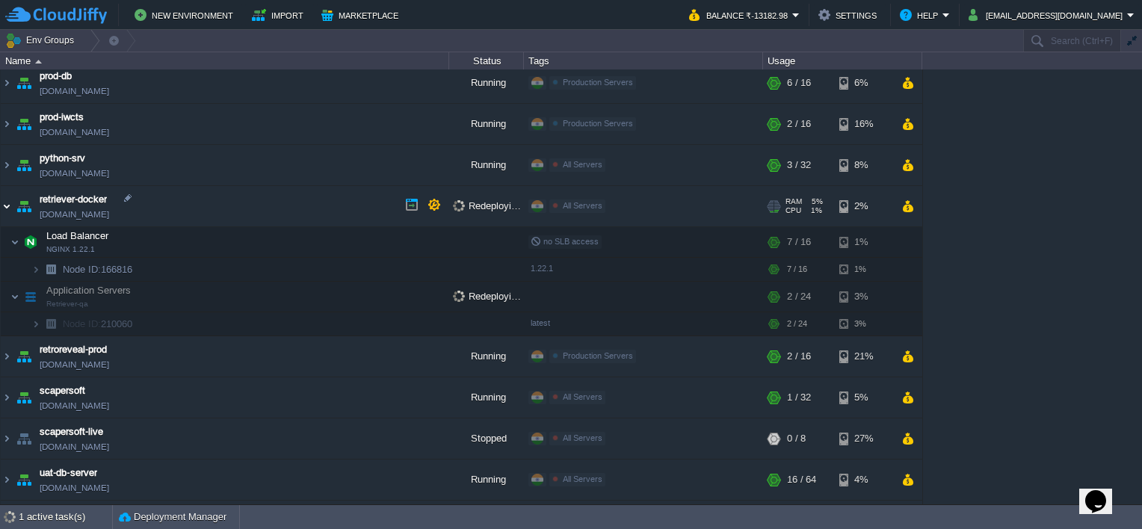
click at [6, 203] on img at bounding box center [7, 206] width 12 height 40
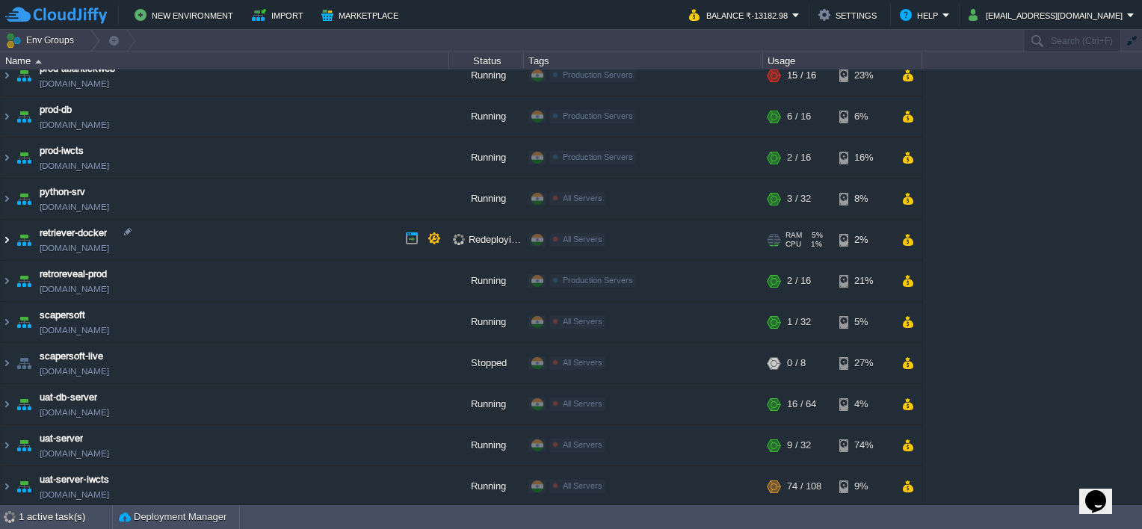
click at [9, 236] on img at bounding box center [7, 240] width 12 height 40
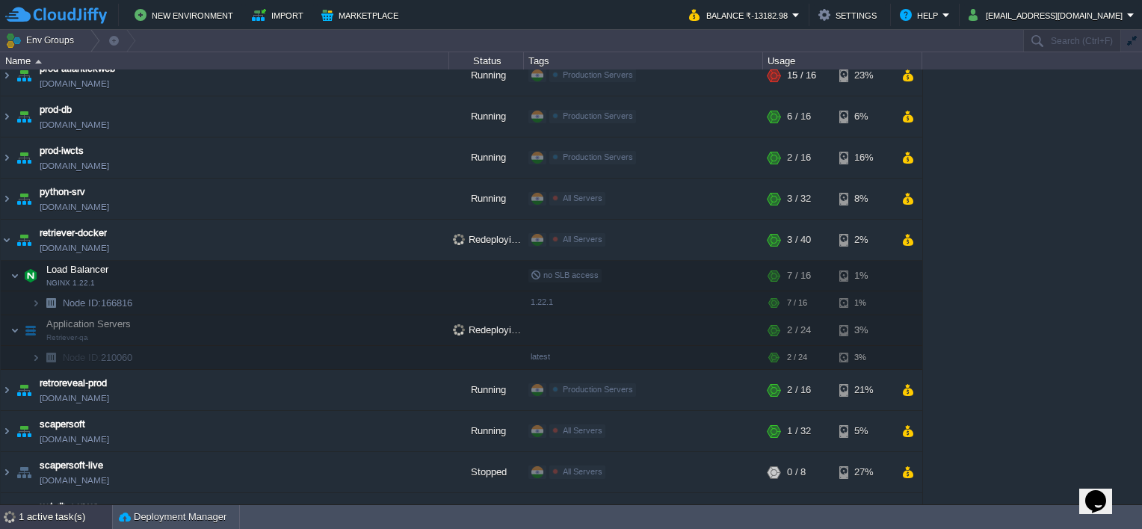
click at [49, 521] on div "1 active task(s)" at bounding box center [65, 517] width 93 height 24
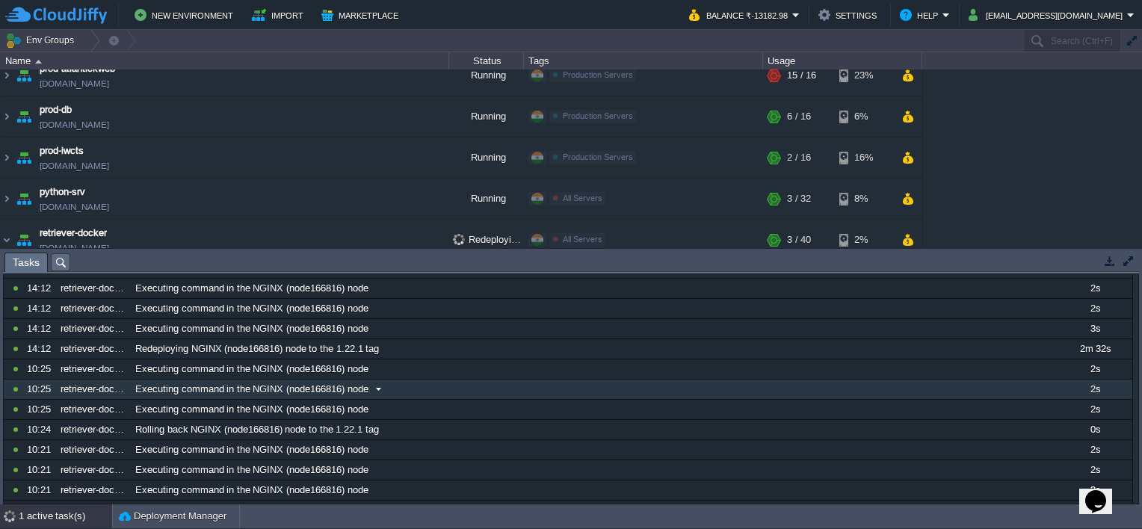
scroll to position [0, 0]
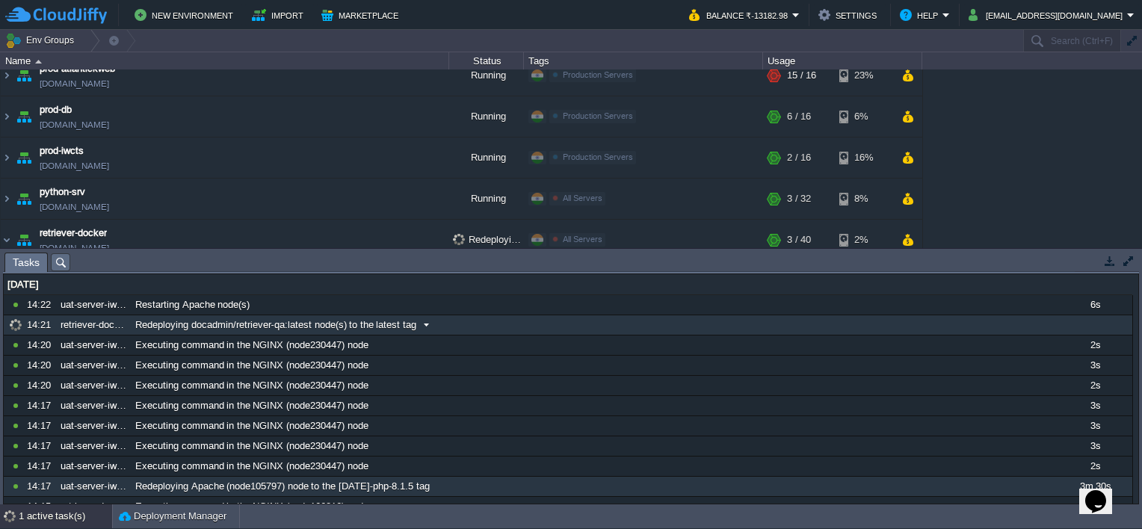
click at [153, 324] on span "Redeploying docadmin/retriever-qa:latest node(s) to the latest tag" at bounding box center [275, 324] width 281 height 13
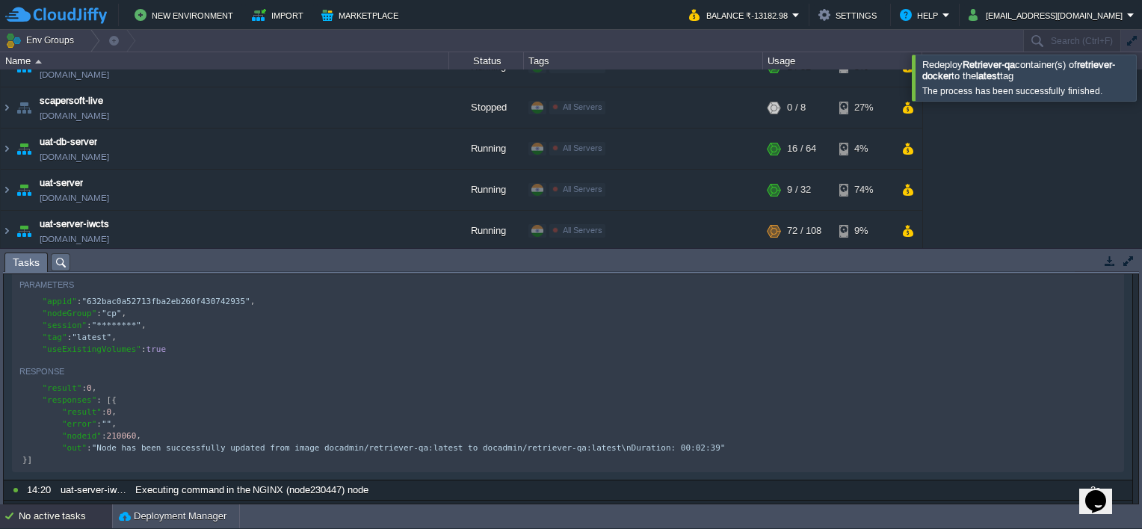
scroll to position [558, 0]
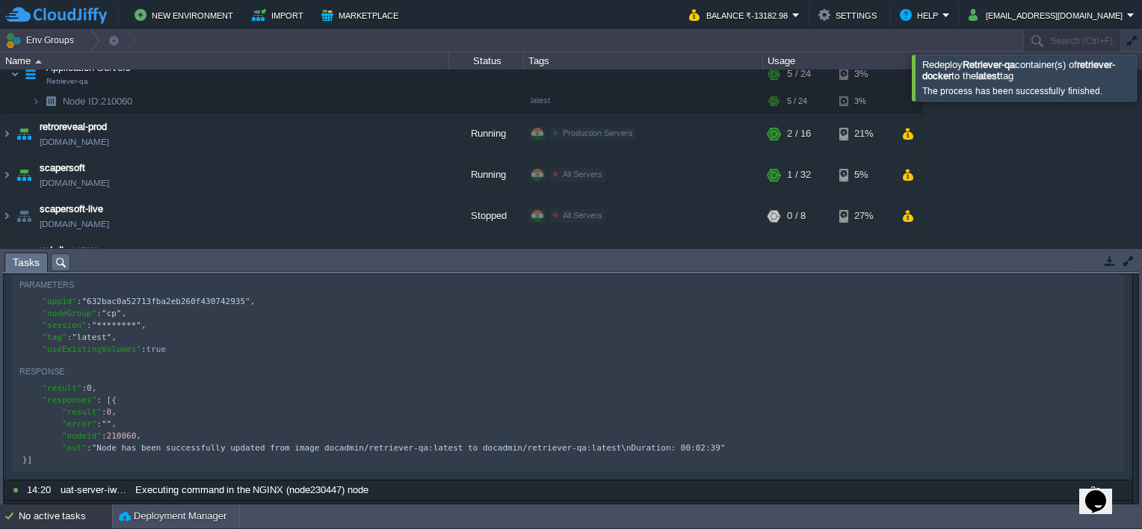
click at [1109, 260] on button "button" at bounding box center [1109, 260] width 13 height 13
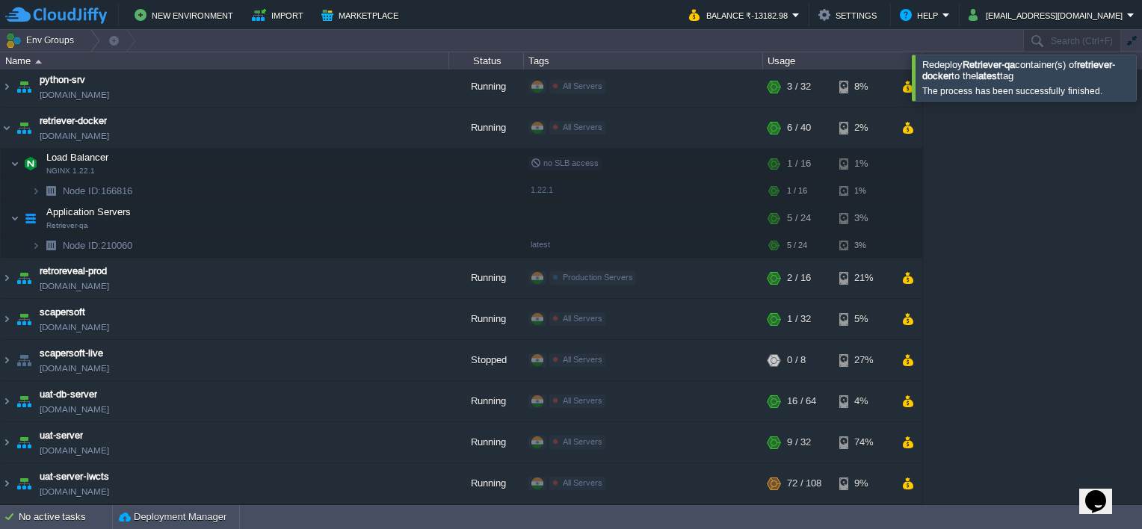
scroll to position [410, 0]
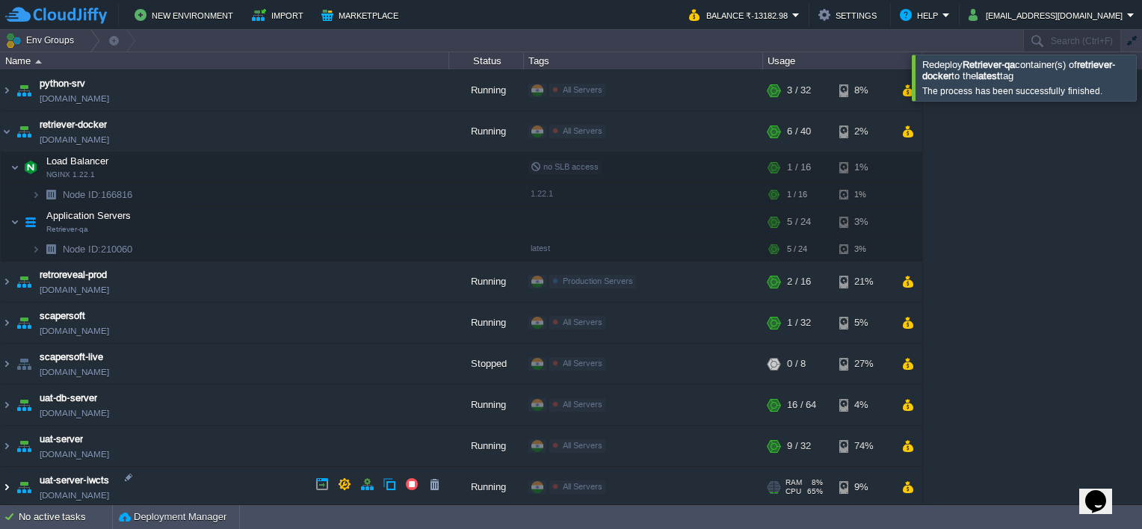
click at [5, 479] on img at bounding box center [7, 487] width 12 height 40
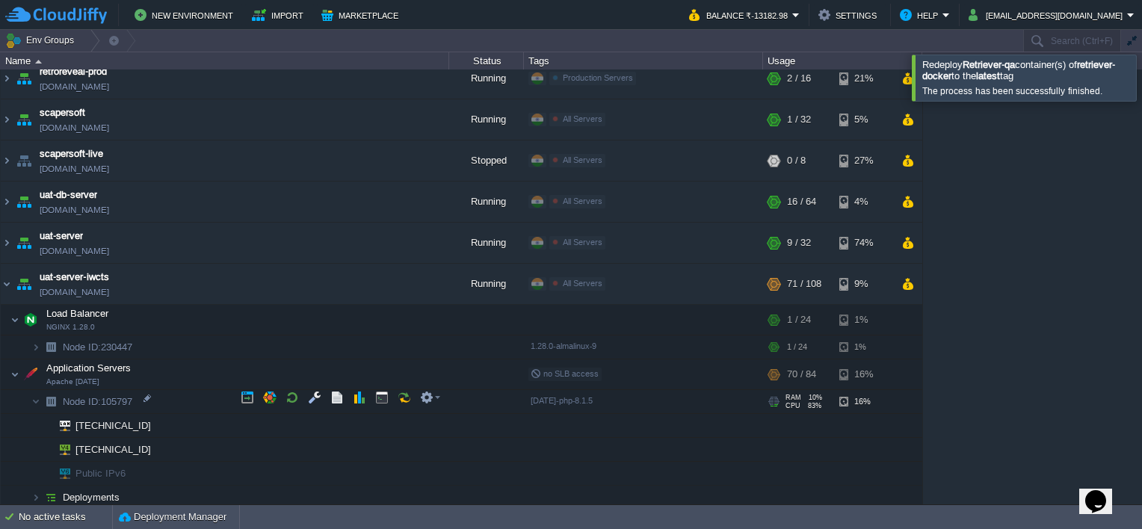
click at [774, 400] on div at bounding box center [776, 400] width 4 height 1
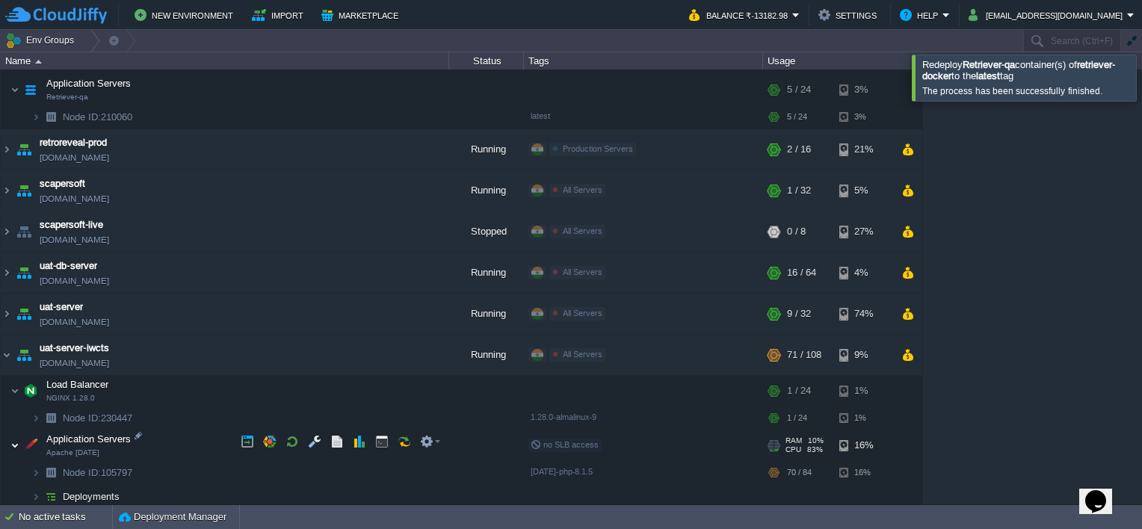
click at [13, 441] on img at bounding box center [14, 446] width 9 height 30
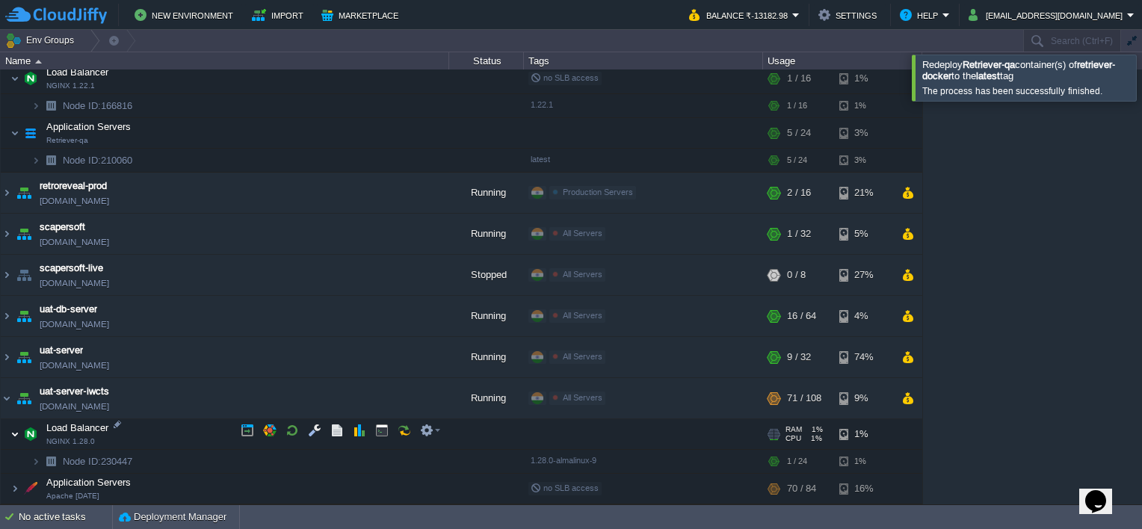
scroll to position [495, 0]
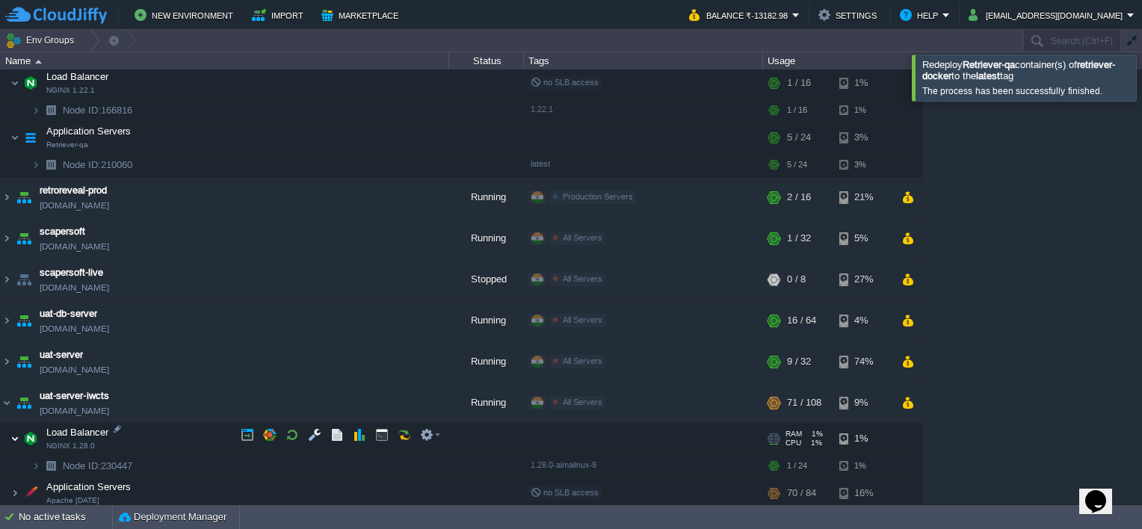
click at [12, 435] on img at bounding box center [14, 439] width 9 height 30
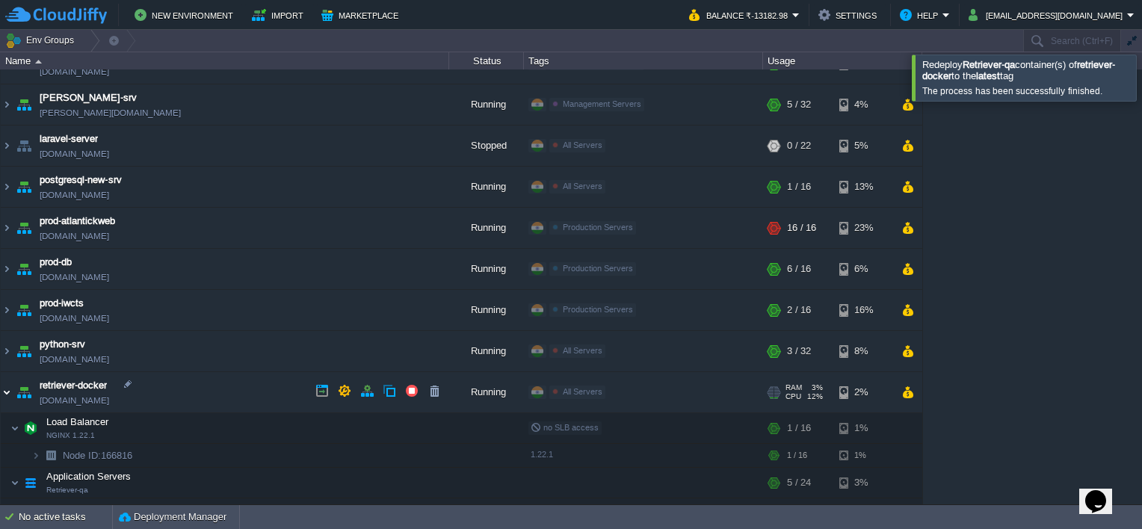
scroll to position [247, 0]
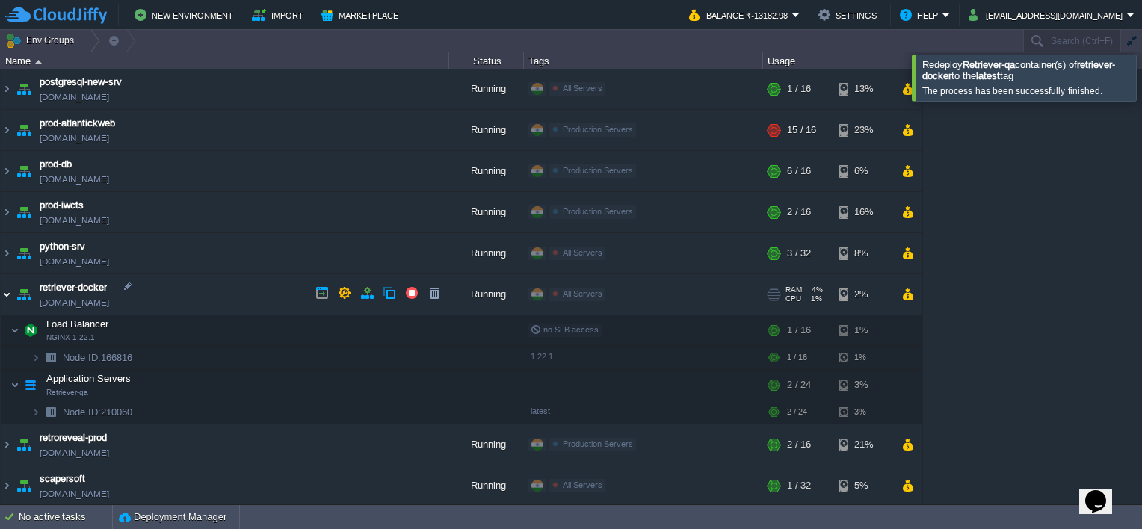
click at [7, 291] on img at bounding box center [7, 294] width 12 height 40
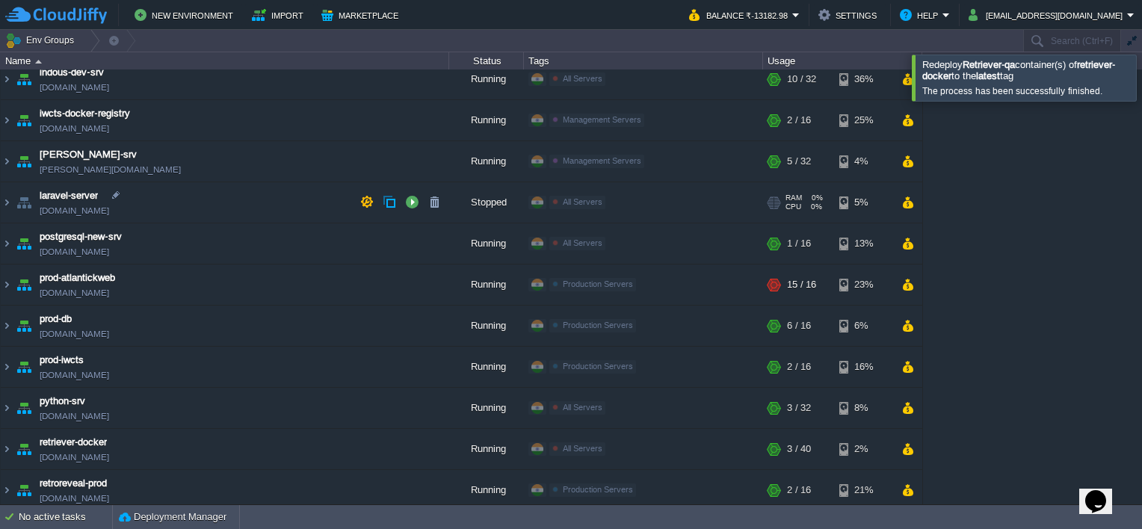
scroll to position [0, 0]
